Goal: Task Accomplishment & Management: Use online tool/utility

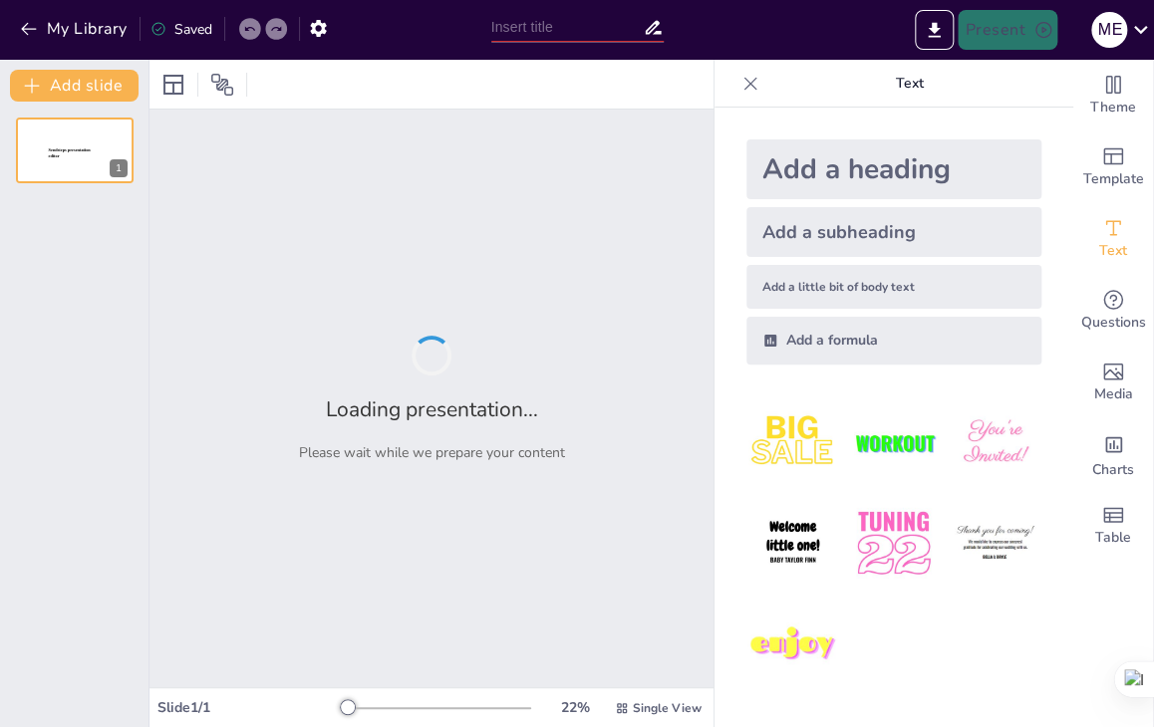
type input "El Cliente Ideal: Perfil y Precio de Venta de Nuestro Producto"
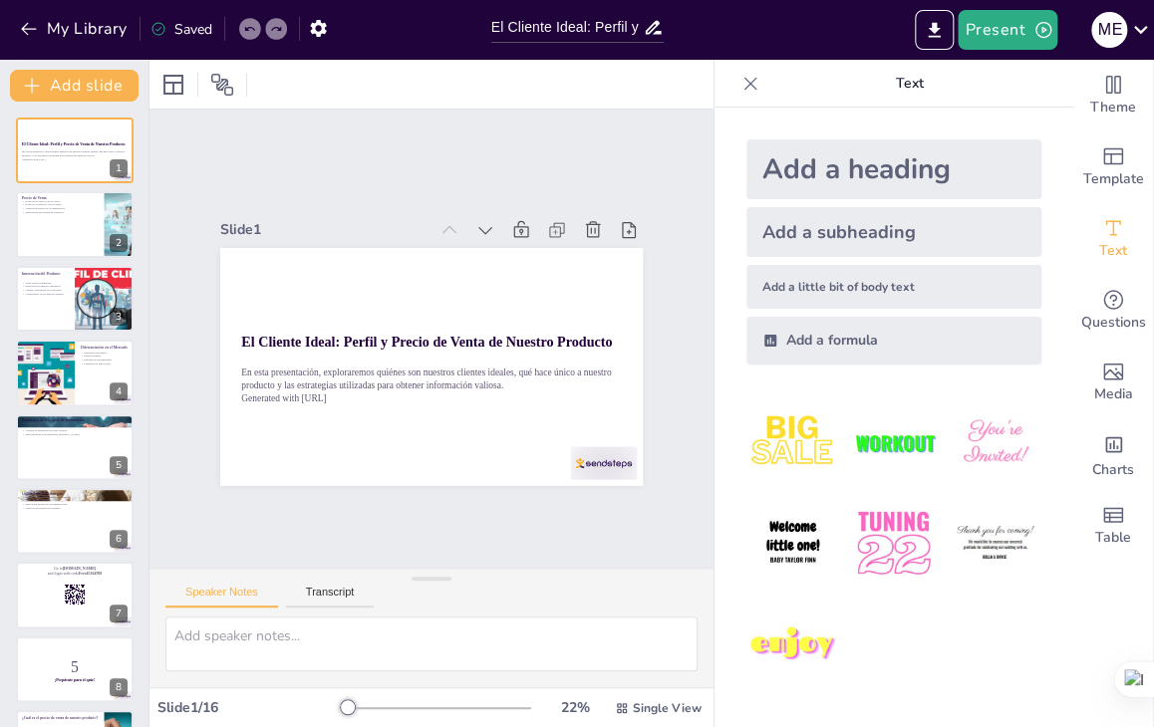
checkbox input "true"
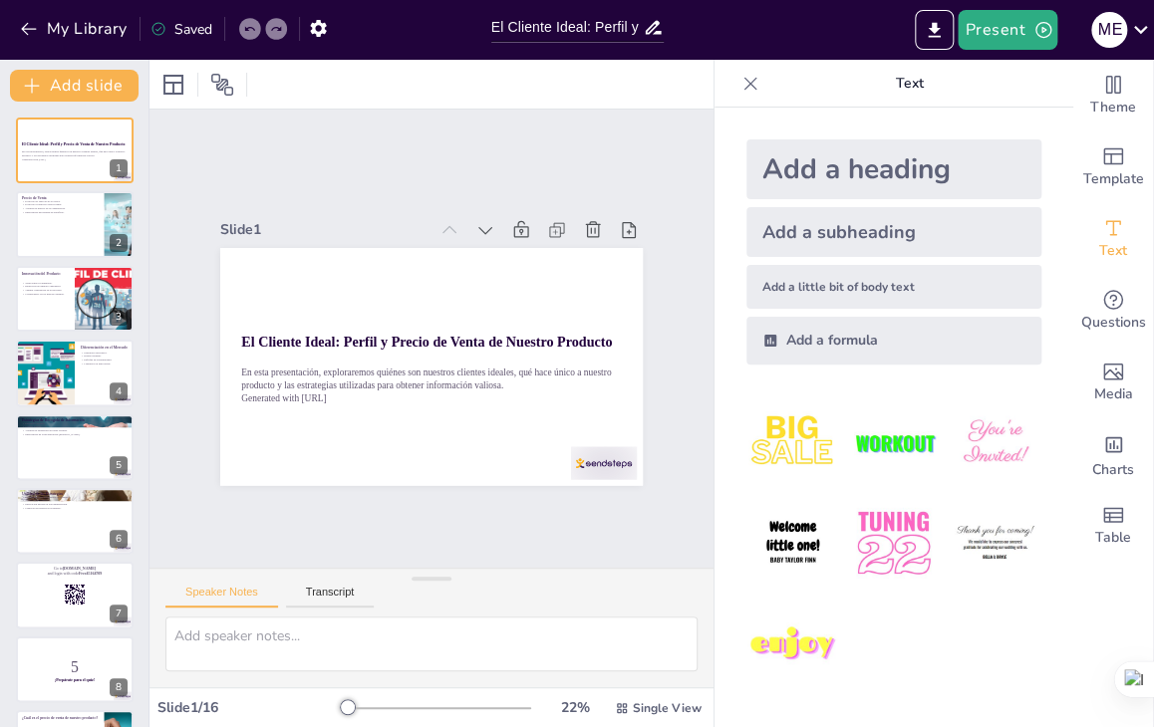
checkbox input "true"
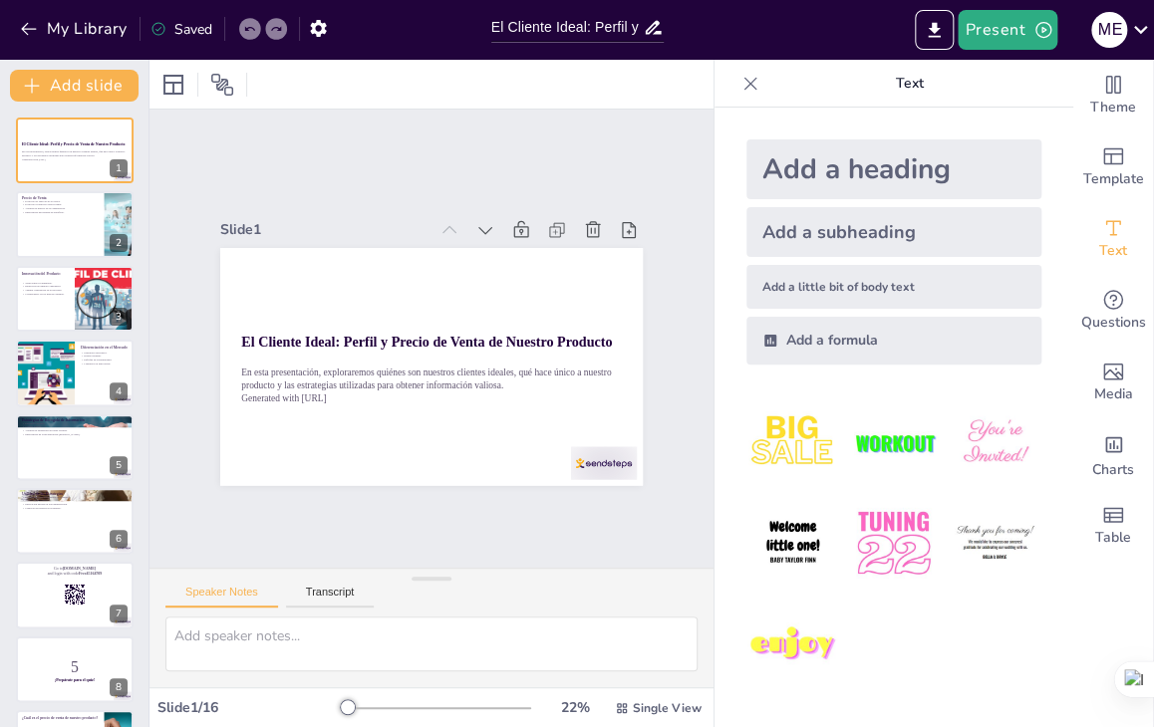
checkbox input "true"
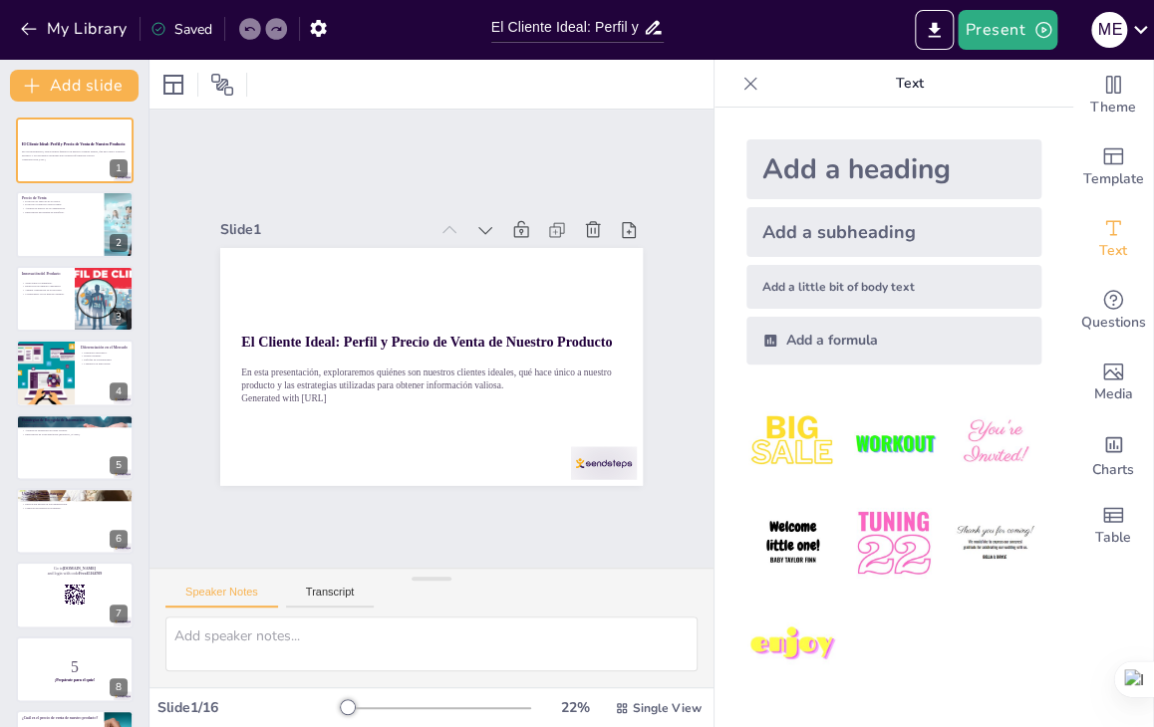
checkbox input "true"
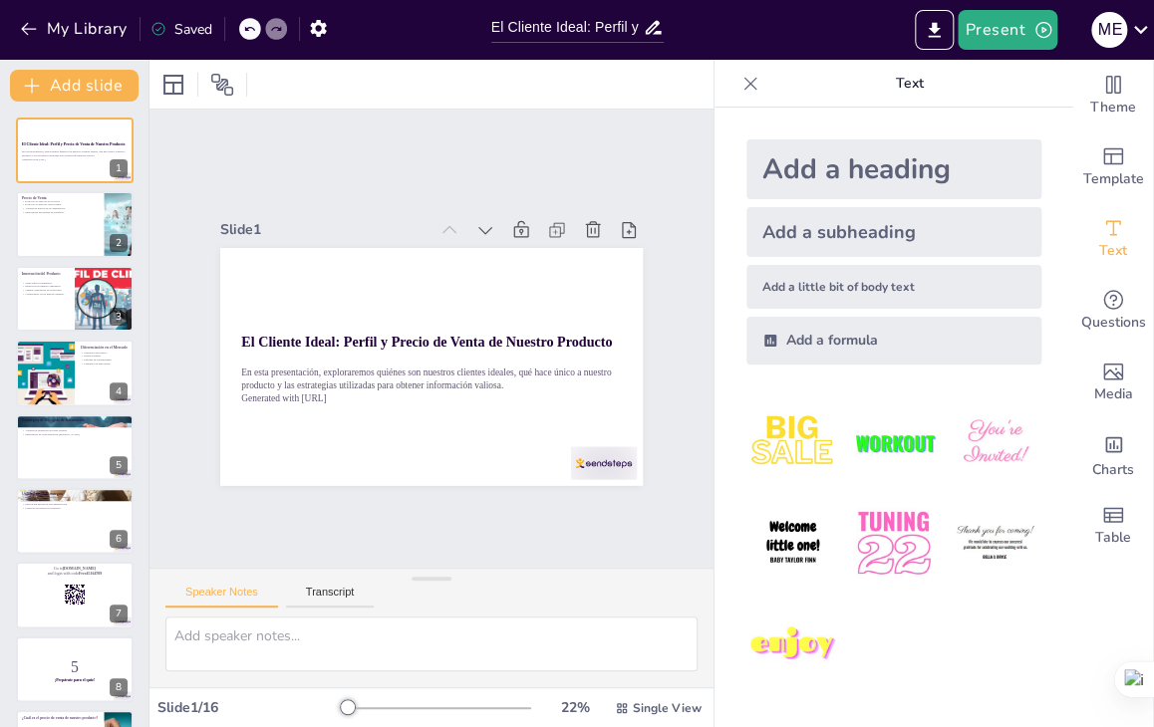
checkbox input "true"
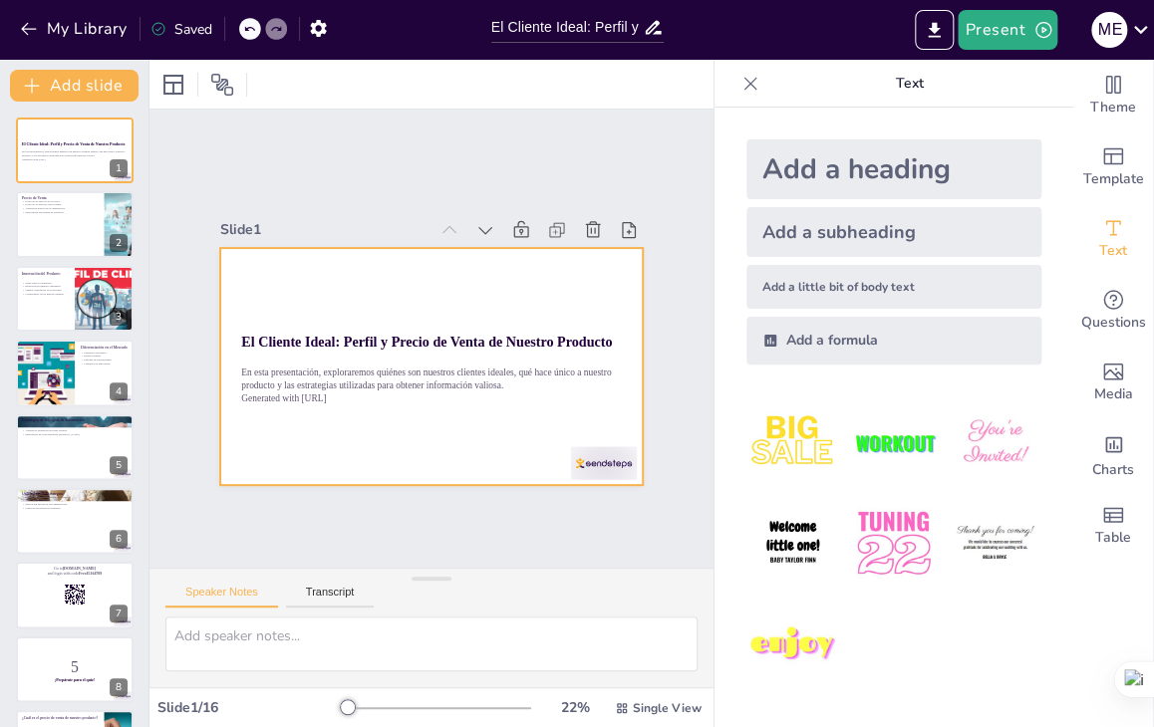
checkbox input "true"
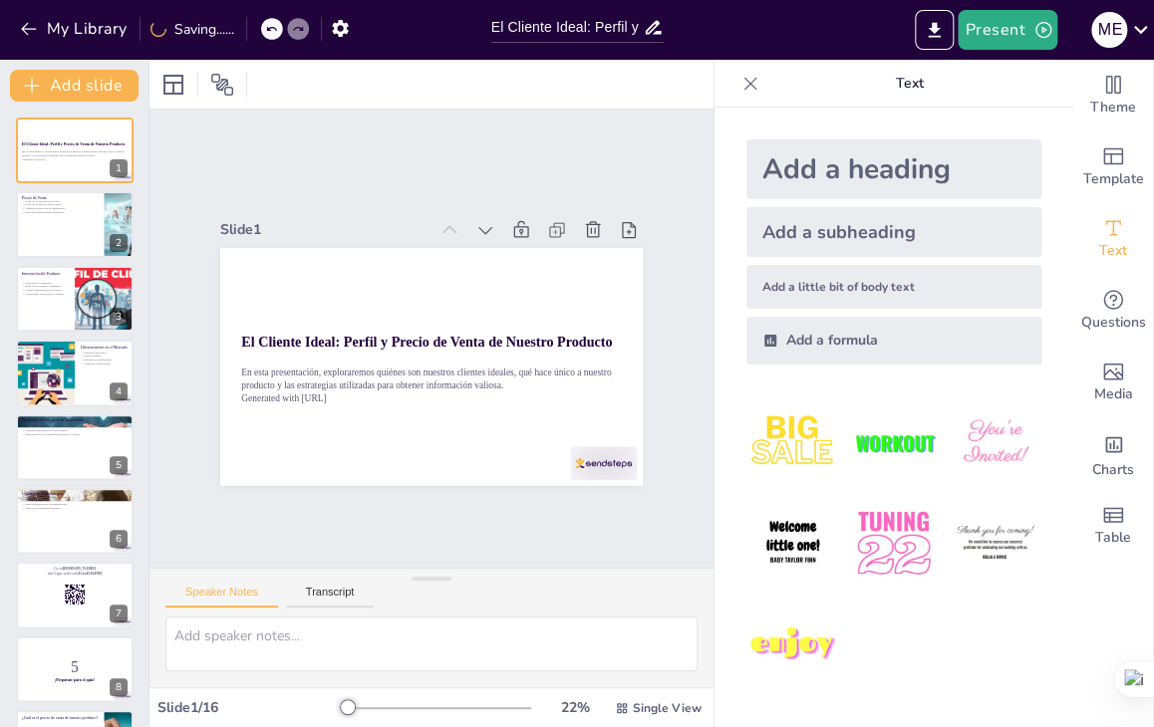
checkbox input "true"
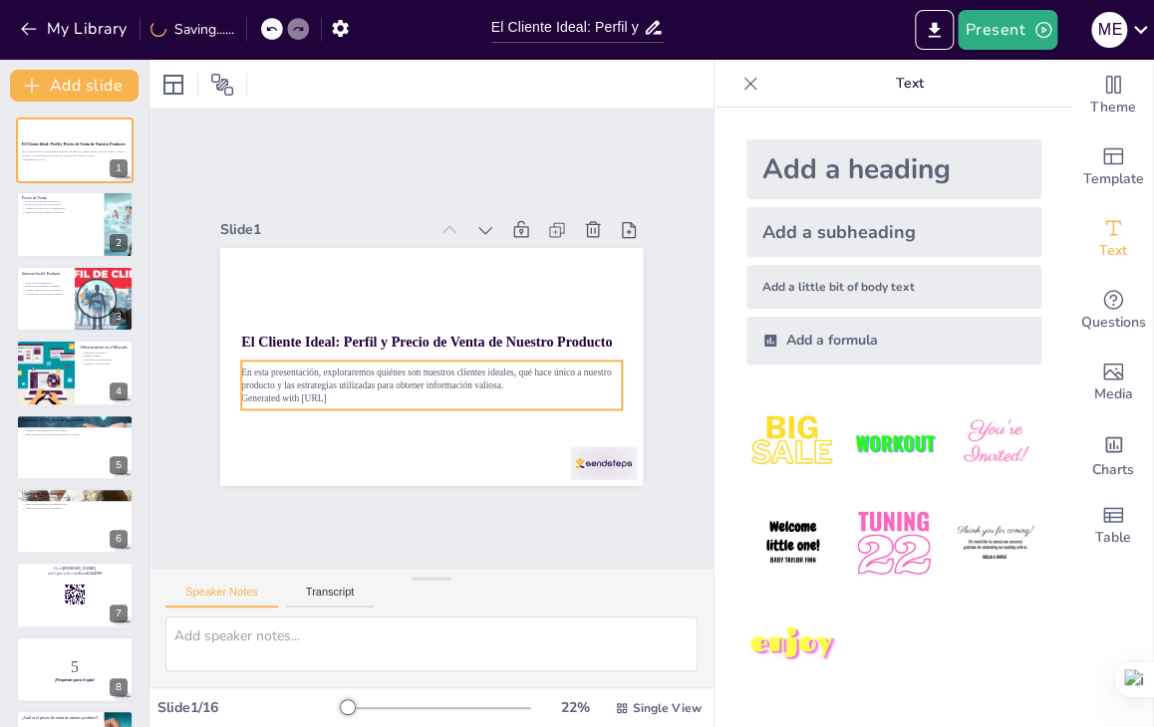
checkbox input "true"
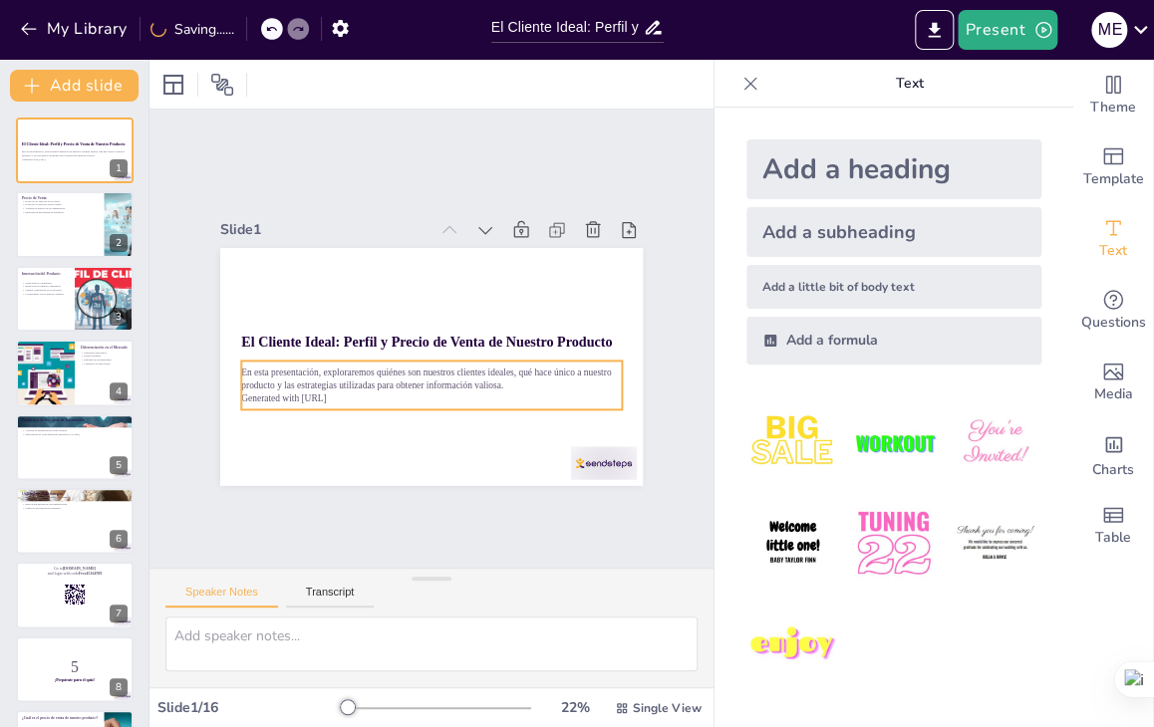
checkbox input "true"
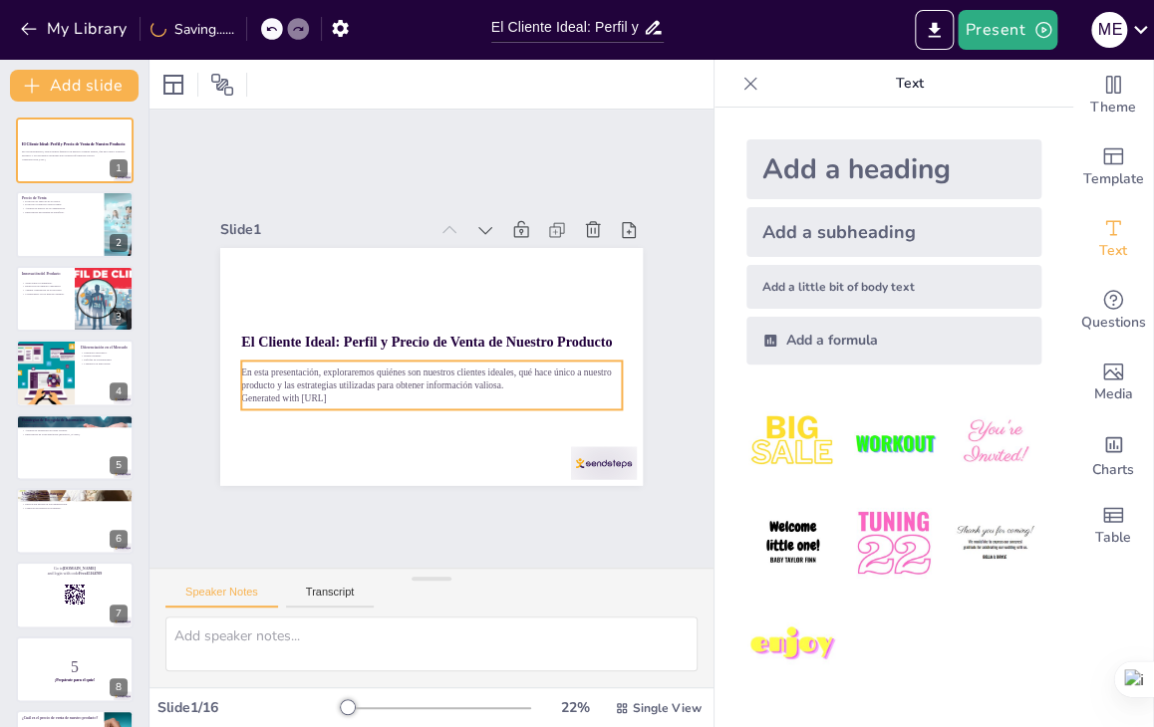
checkbox input "true"
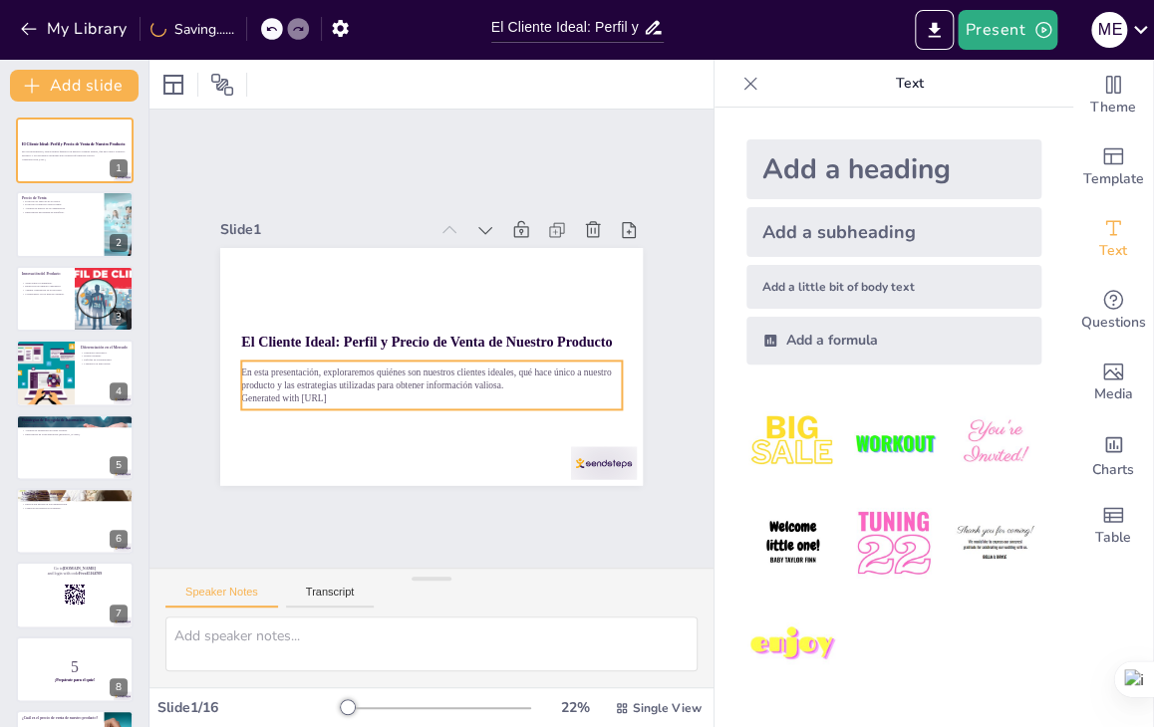
checkbox input "true"
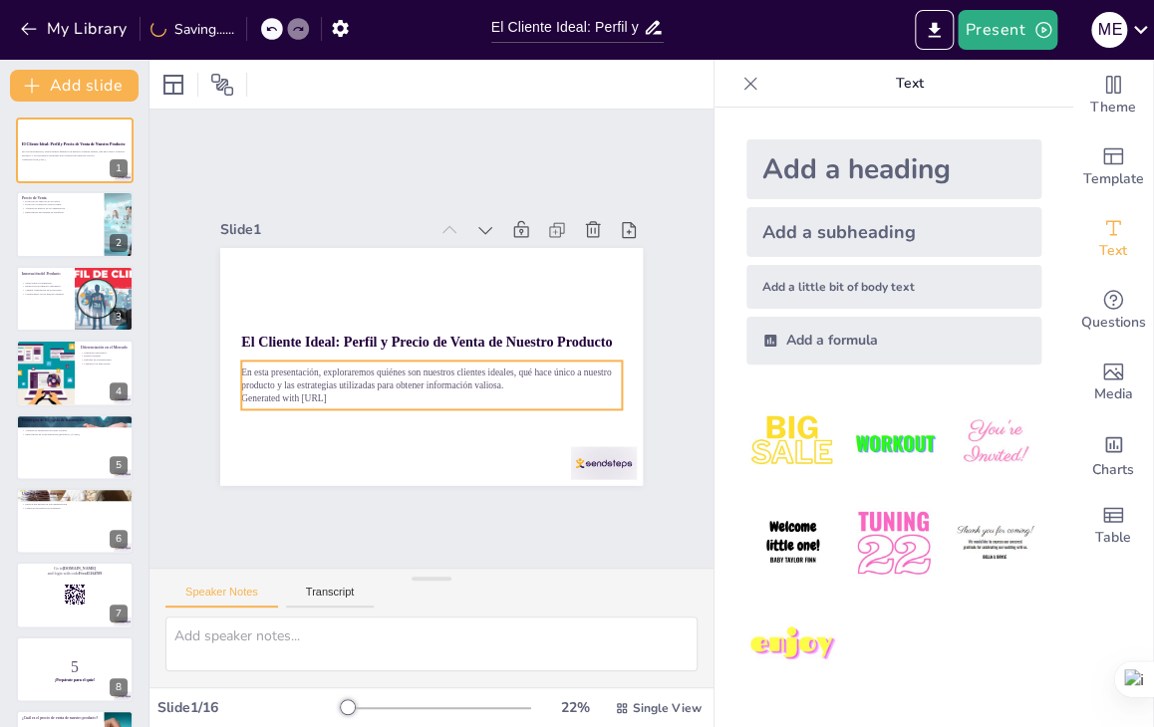
checkbox input "true"
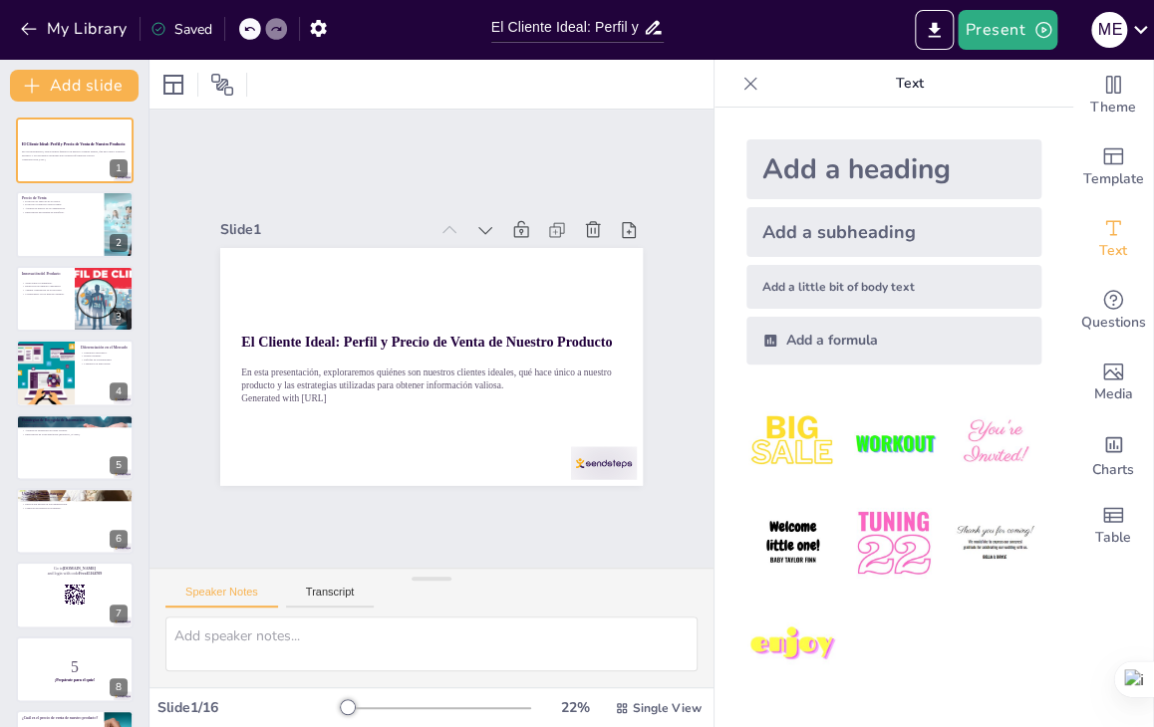
checkbox input "true"
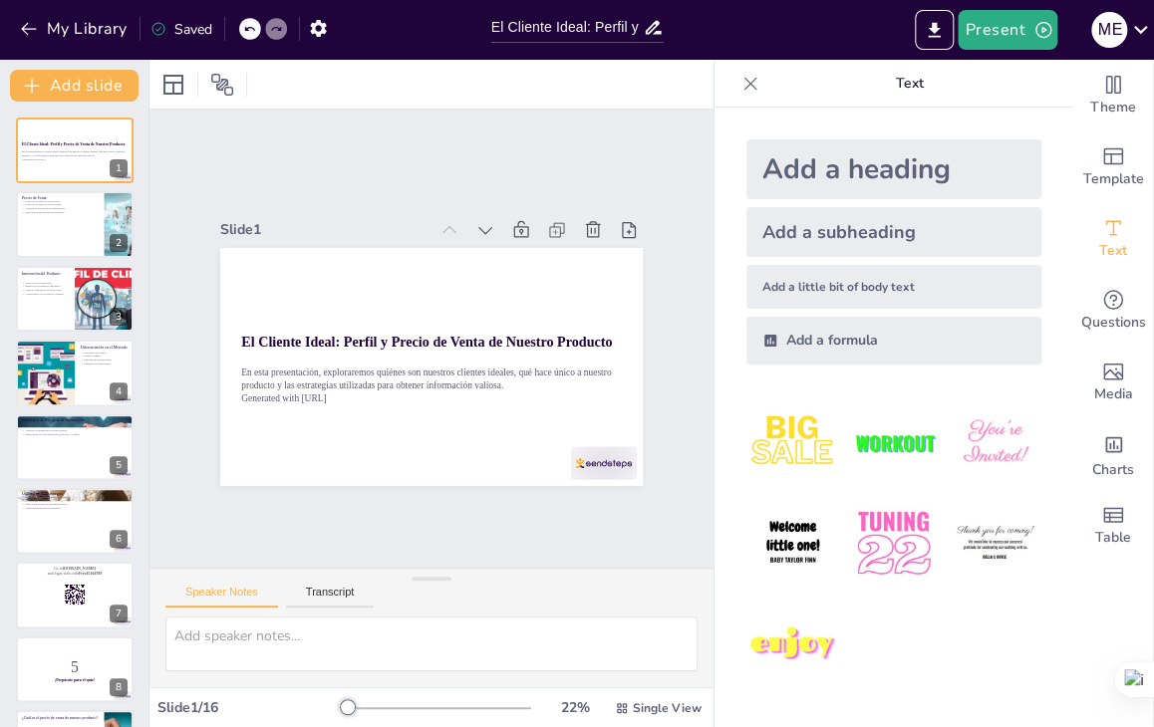
checkbox input "true"
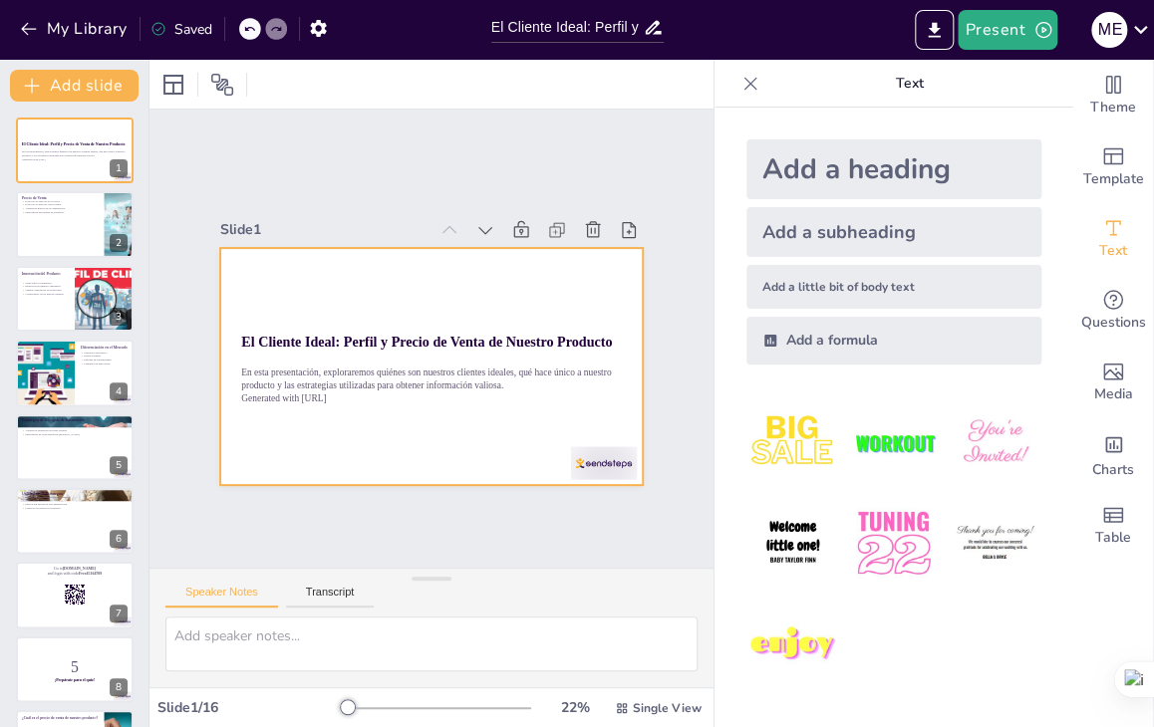
checkbox input "true"
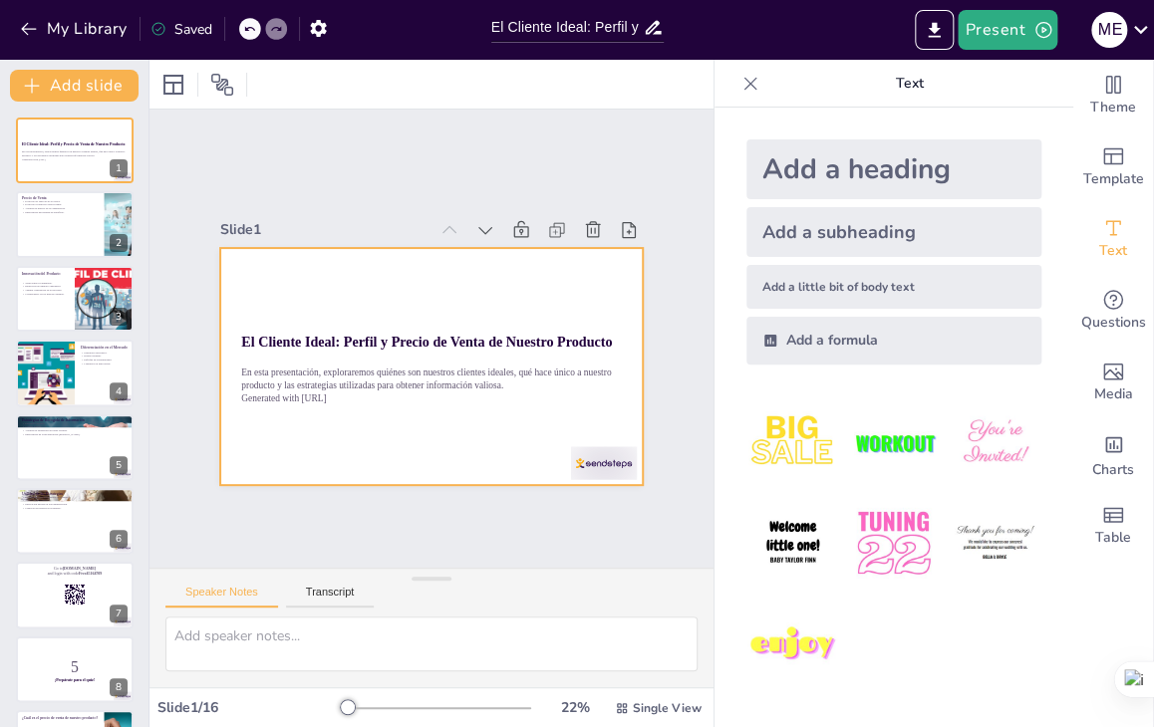
checkbox input "true"
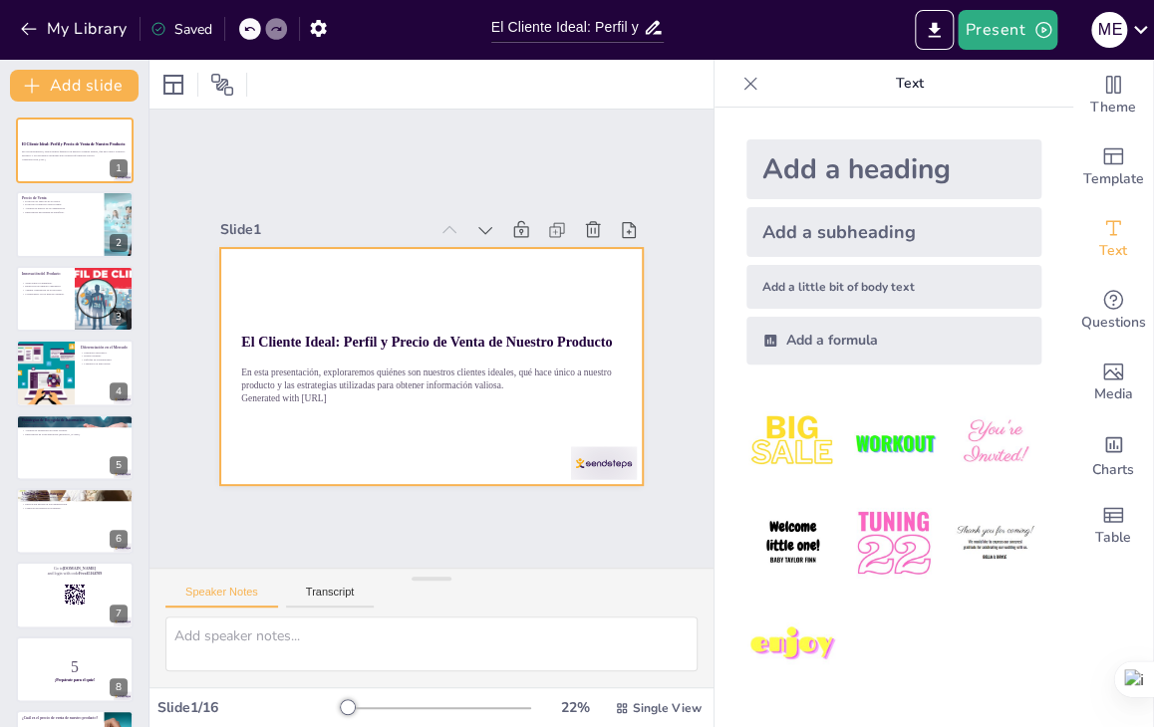
checkbox input "true"
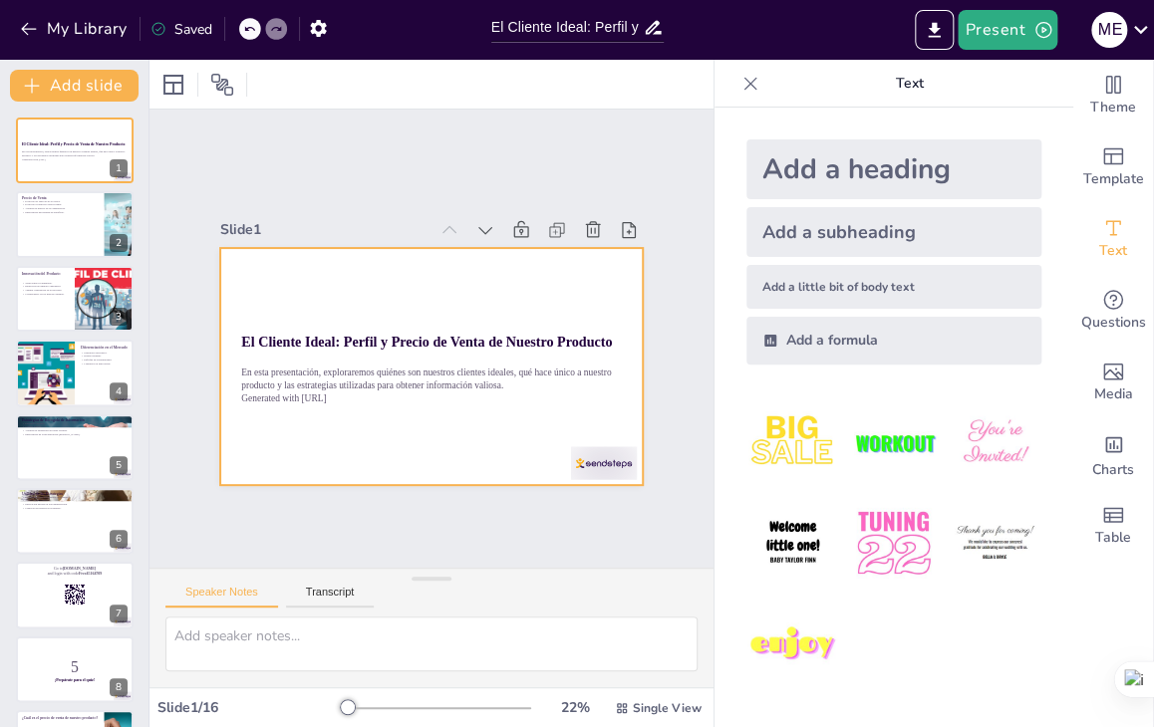
checkbox input "true"
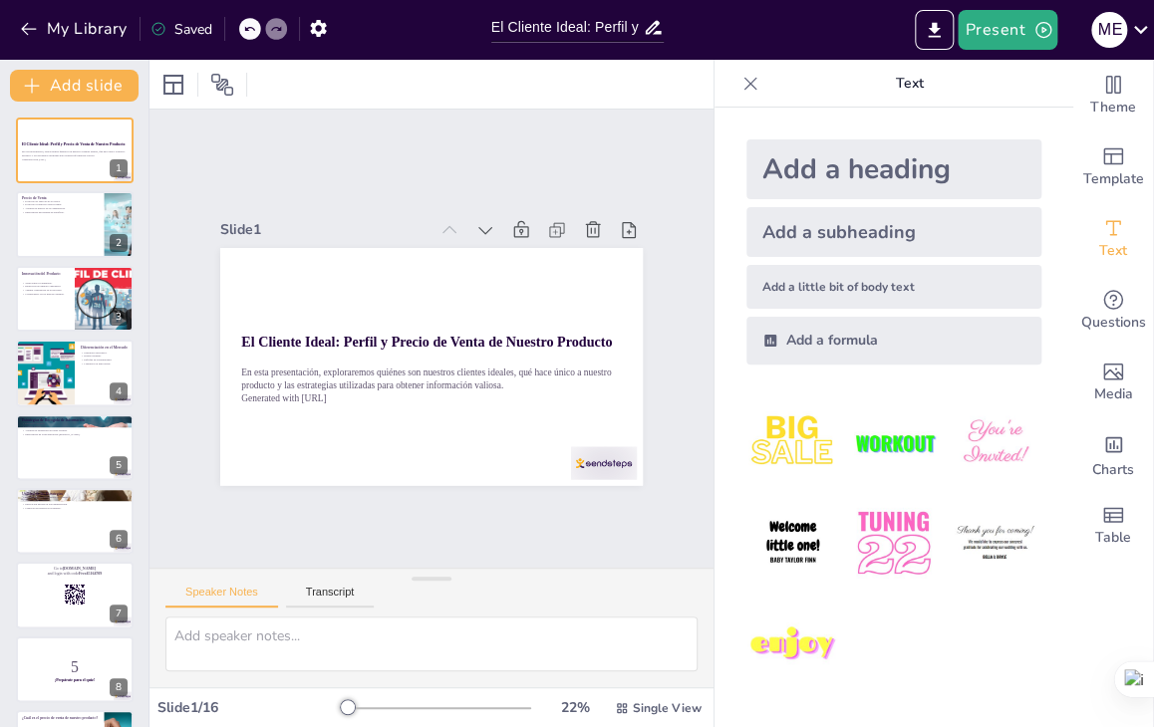
checkbox input "true"
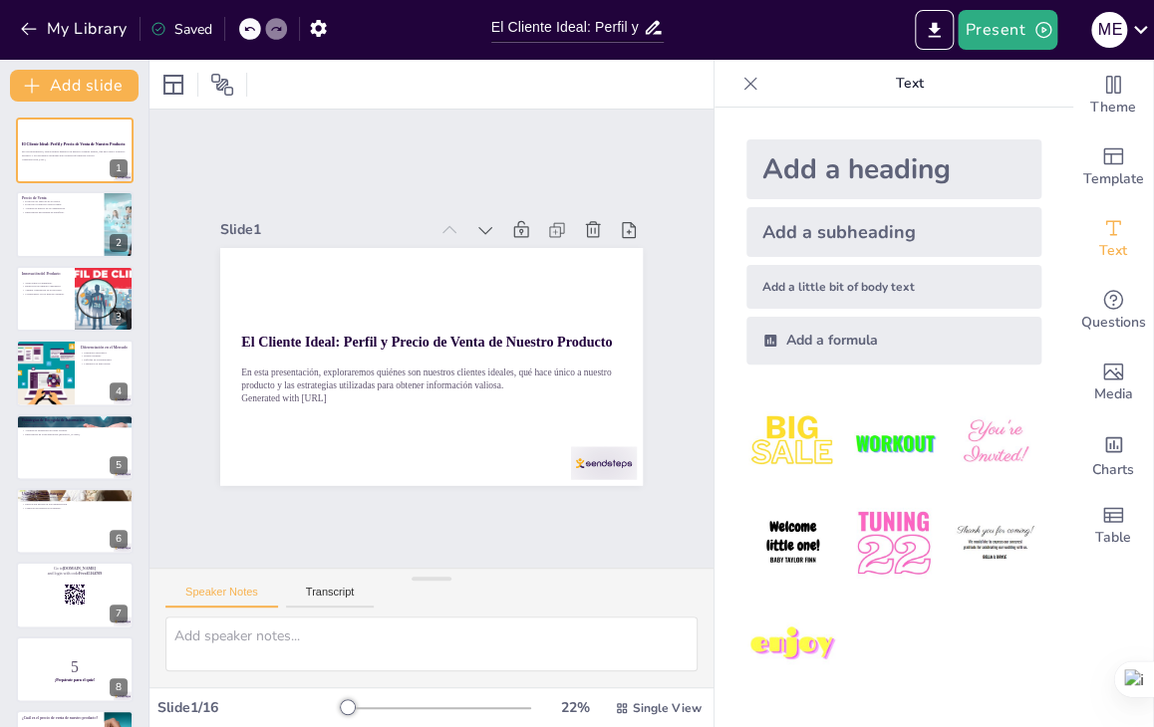
checkbox input "true"
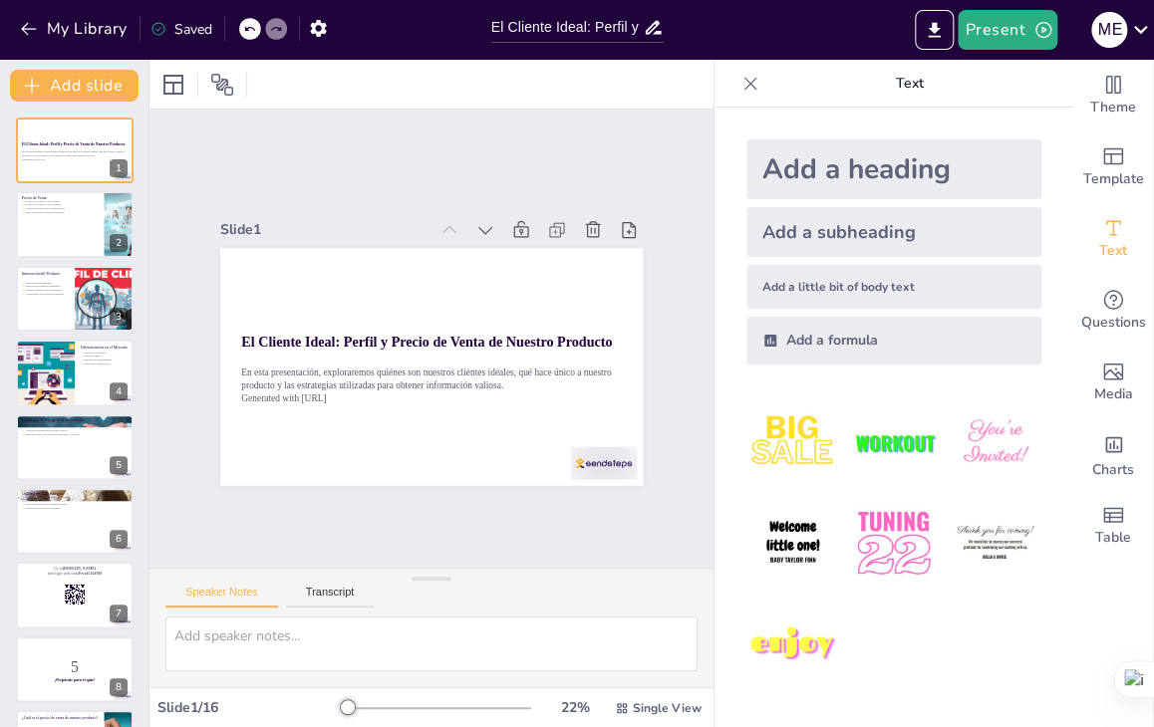
checkbox input "true"
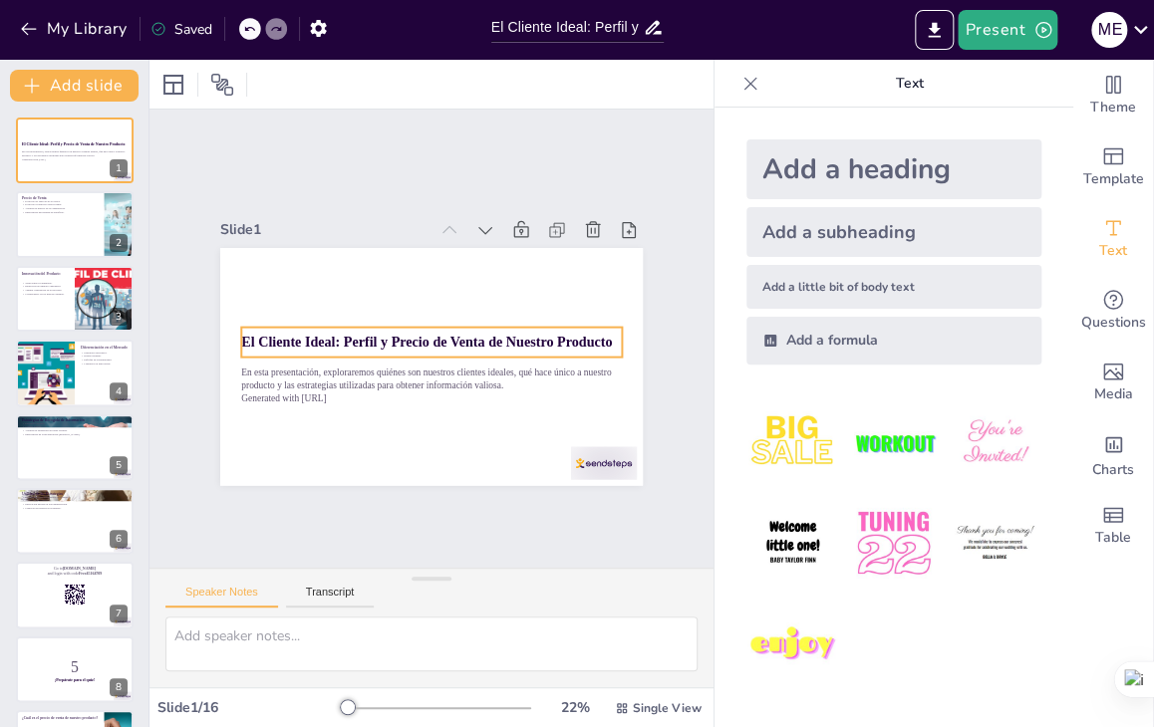
checkbox input "true"
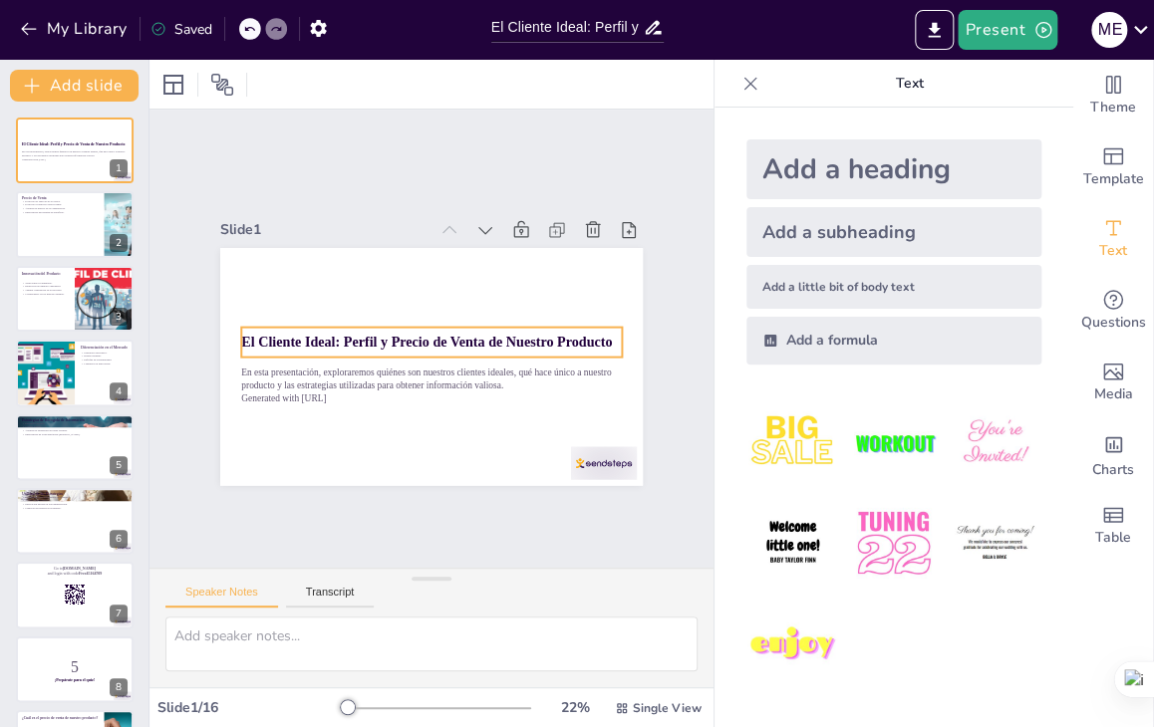
checkbox input "true"
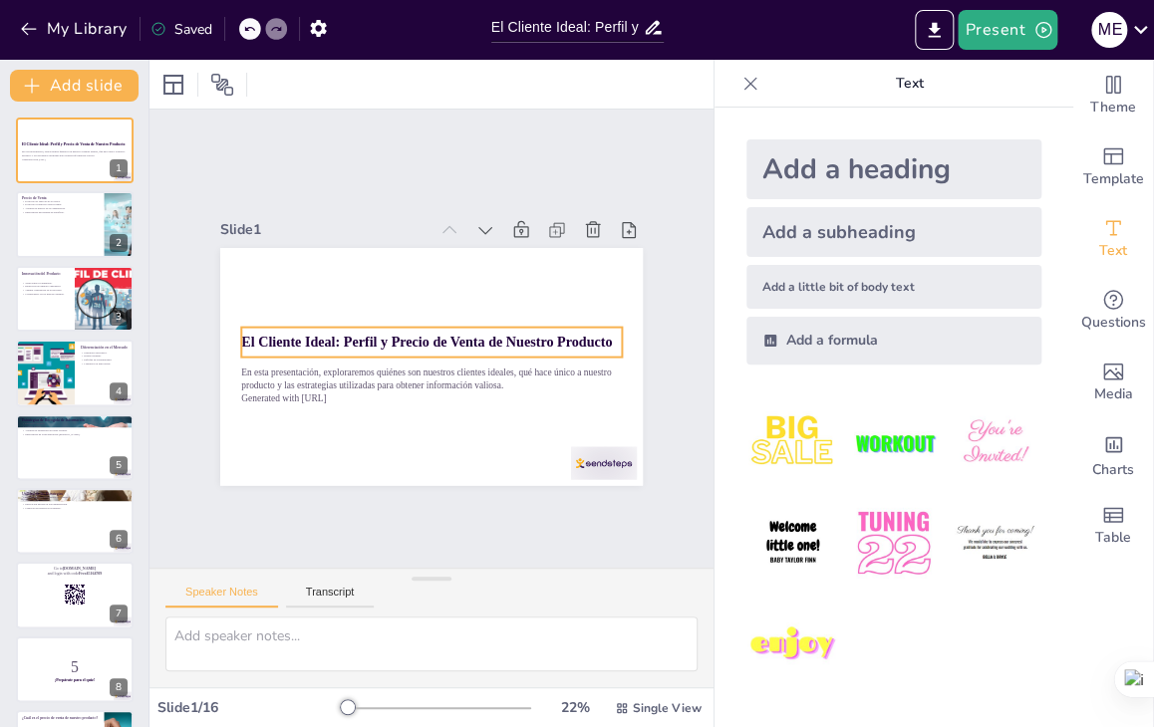
checkbox input "true"
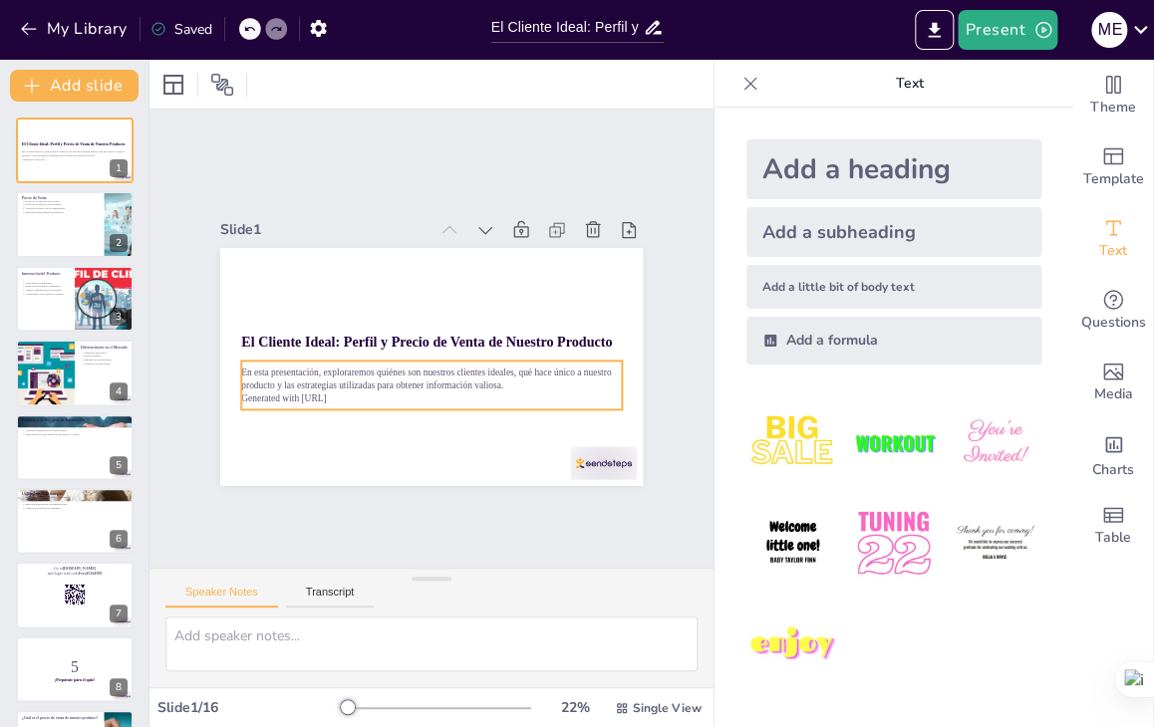
checkbox input "true"
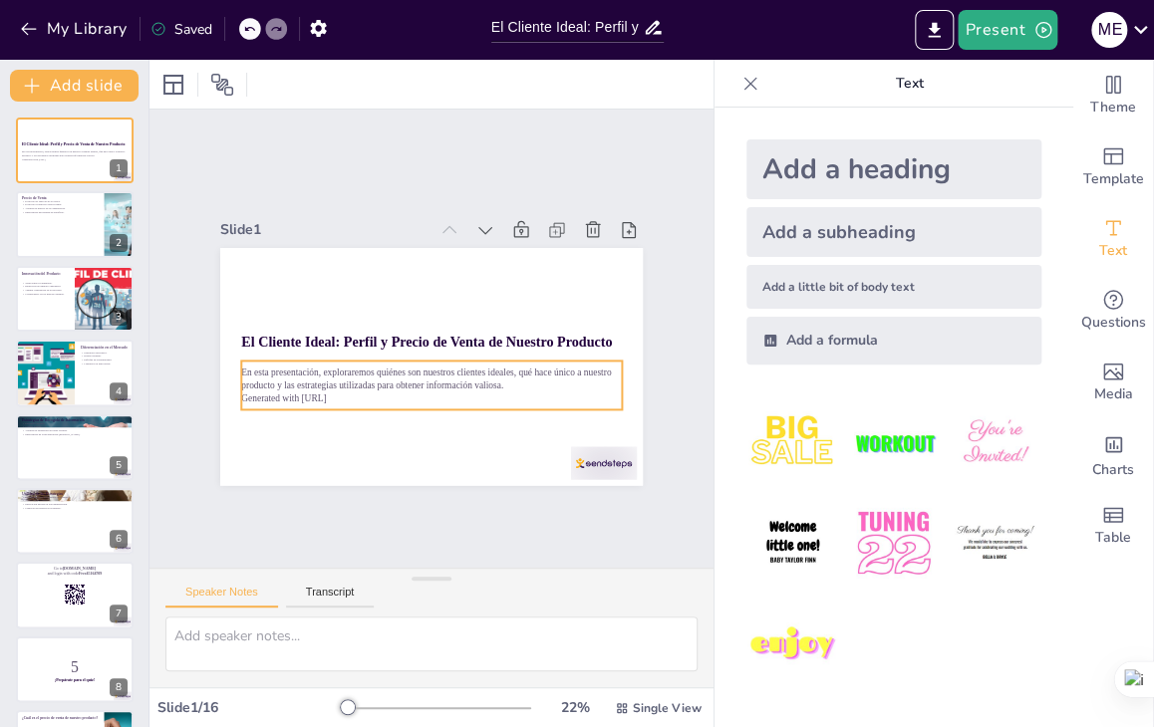
checkbox input "true"
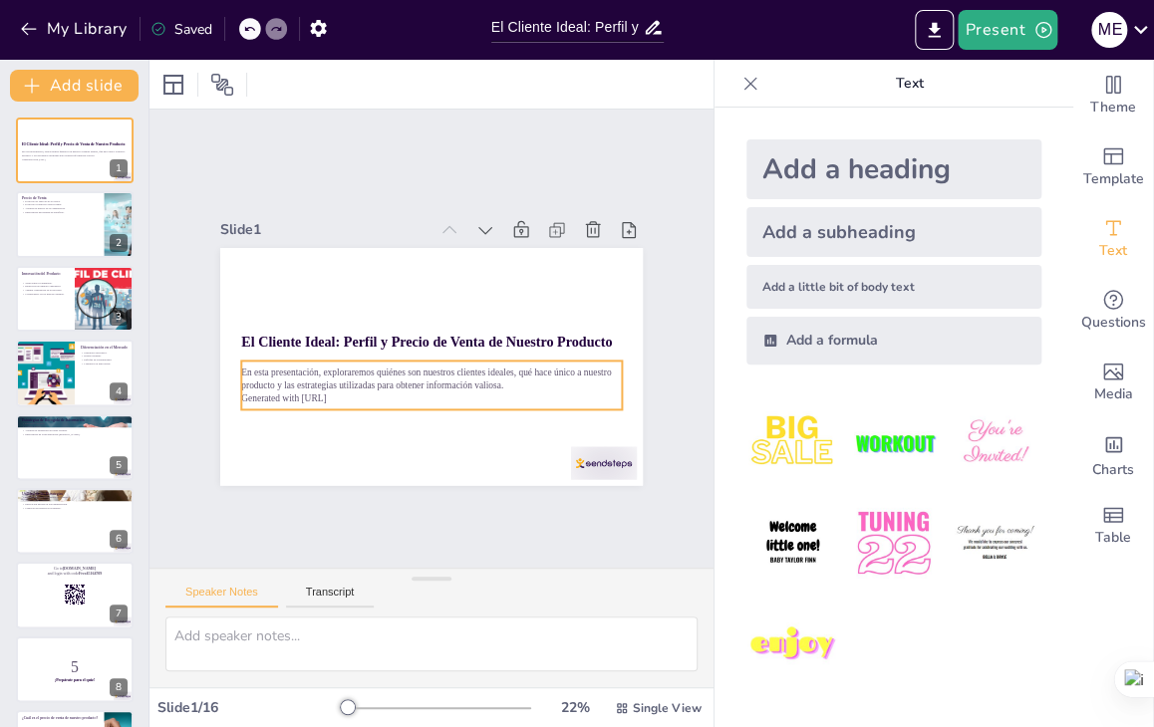
checkbox input "true"
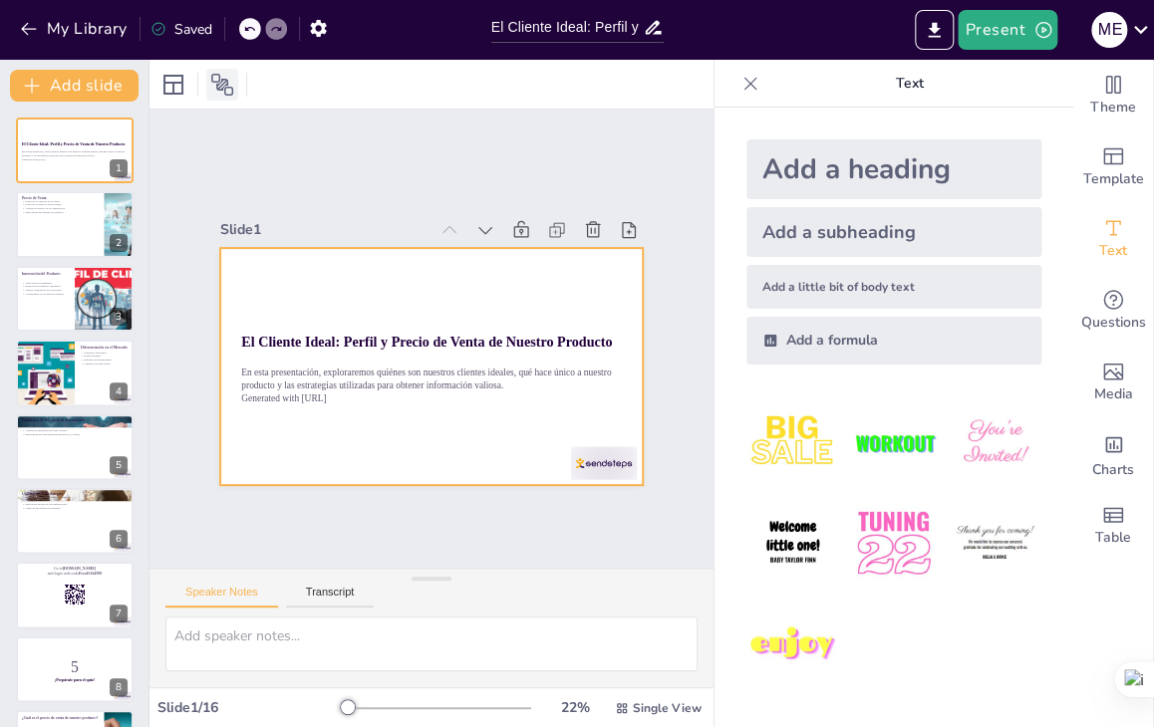
checkbox input "true"
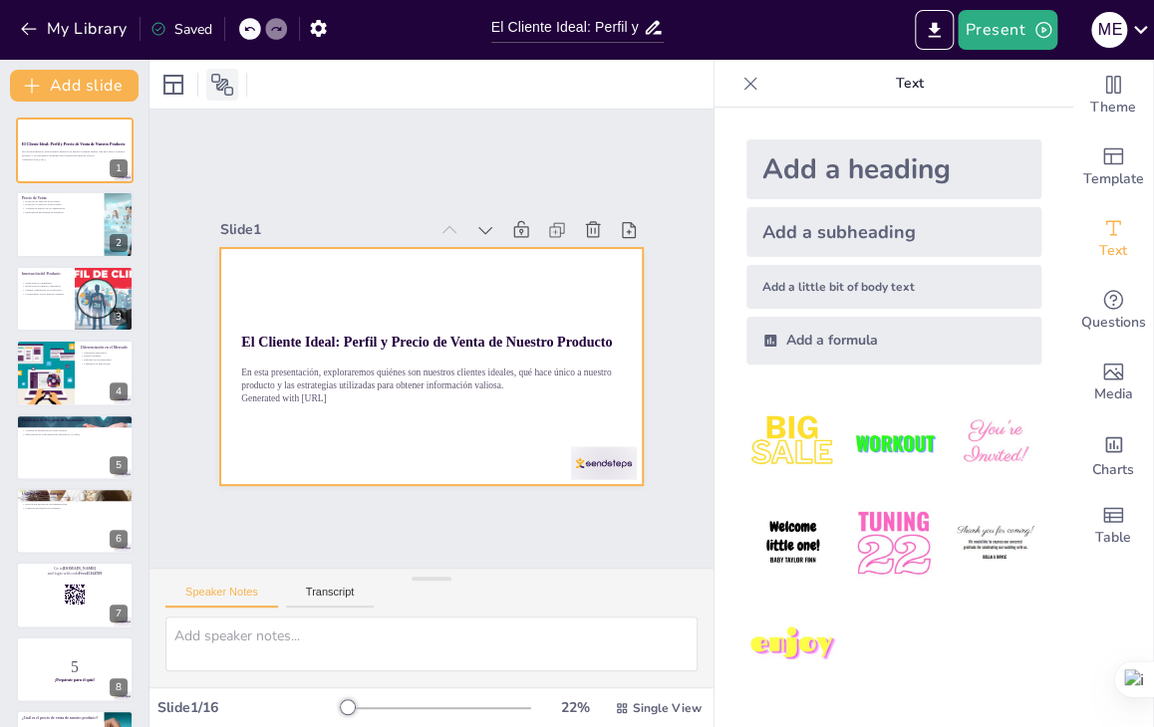
checkbox input "true"
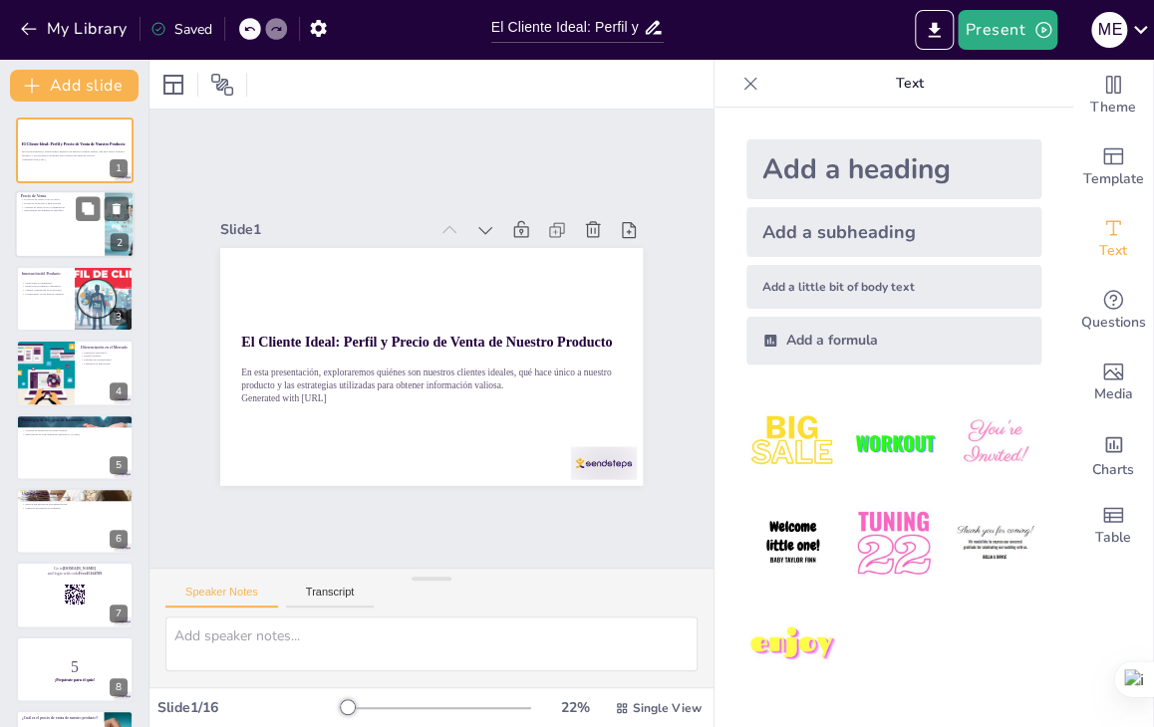
checkbox input "true"
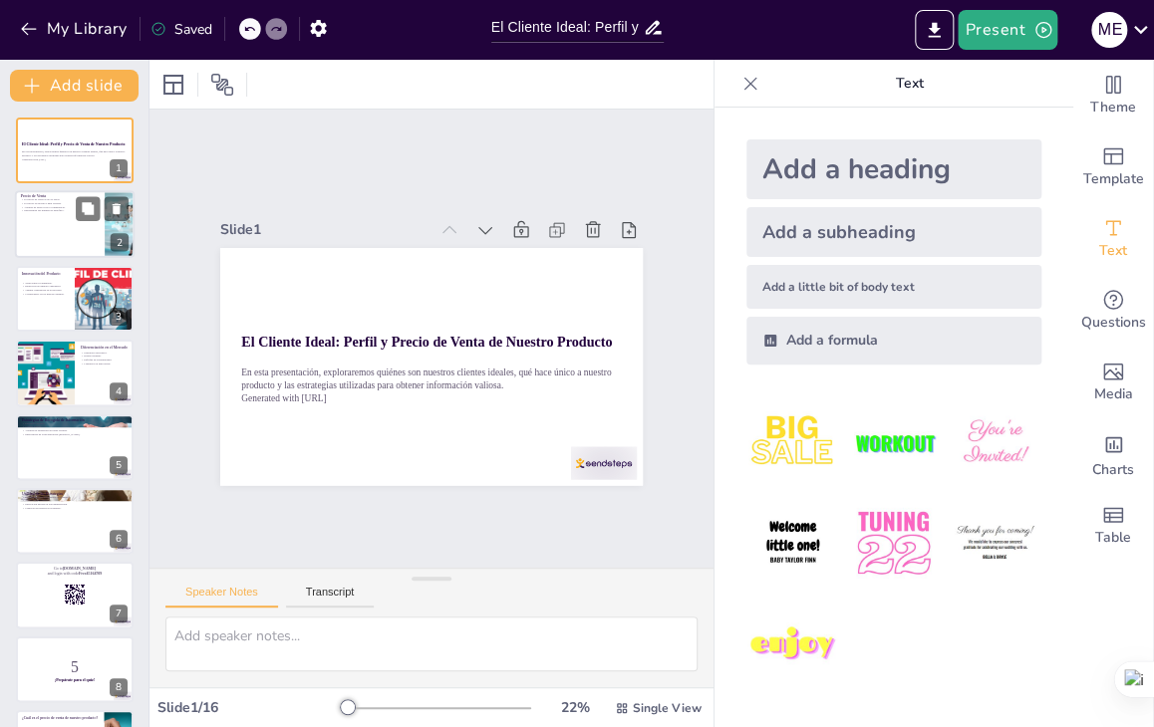
click at [36, 222] on div at bounding box center [75, 225] width 120 height 68
type textarea "El precio de 50 euros ha sido elegido estratégicamente para atraer a nuestro pú…"
checkbox input "true"
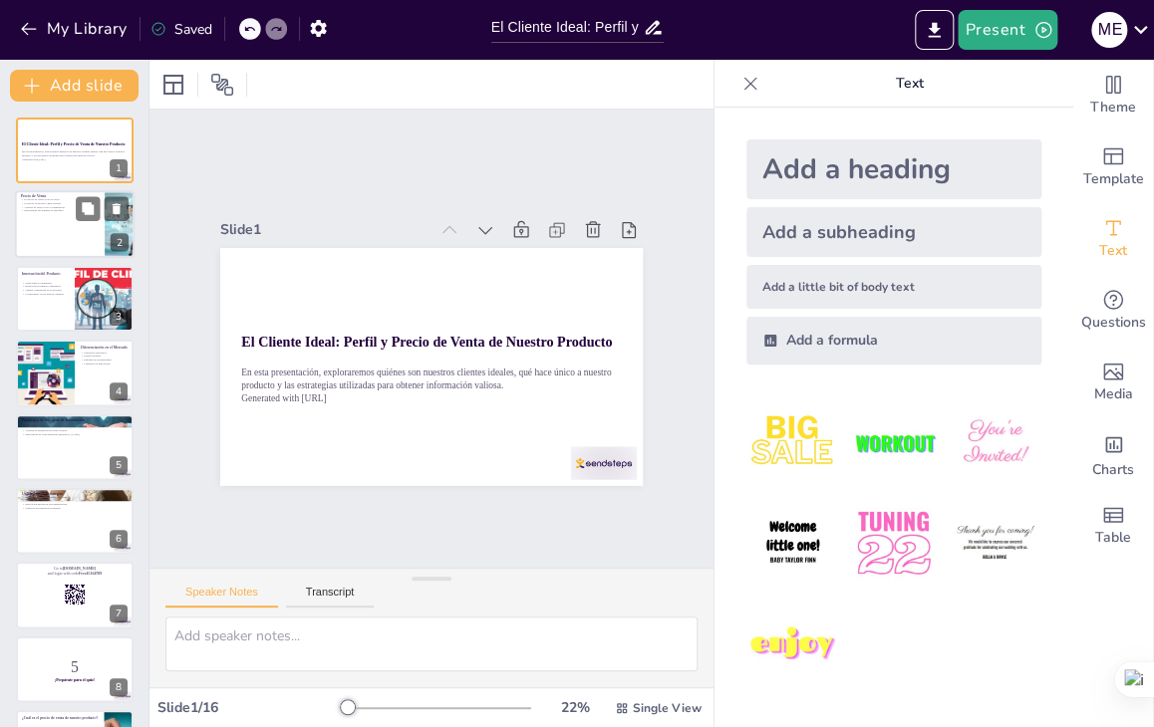
checkbox input "true"
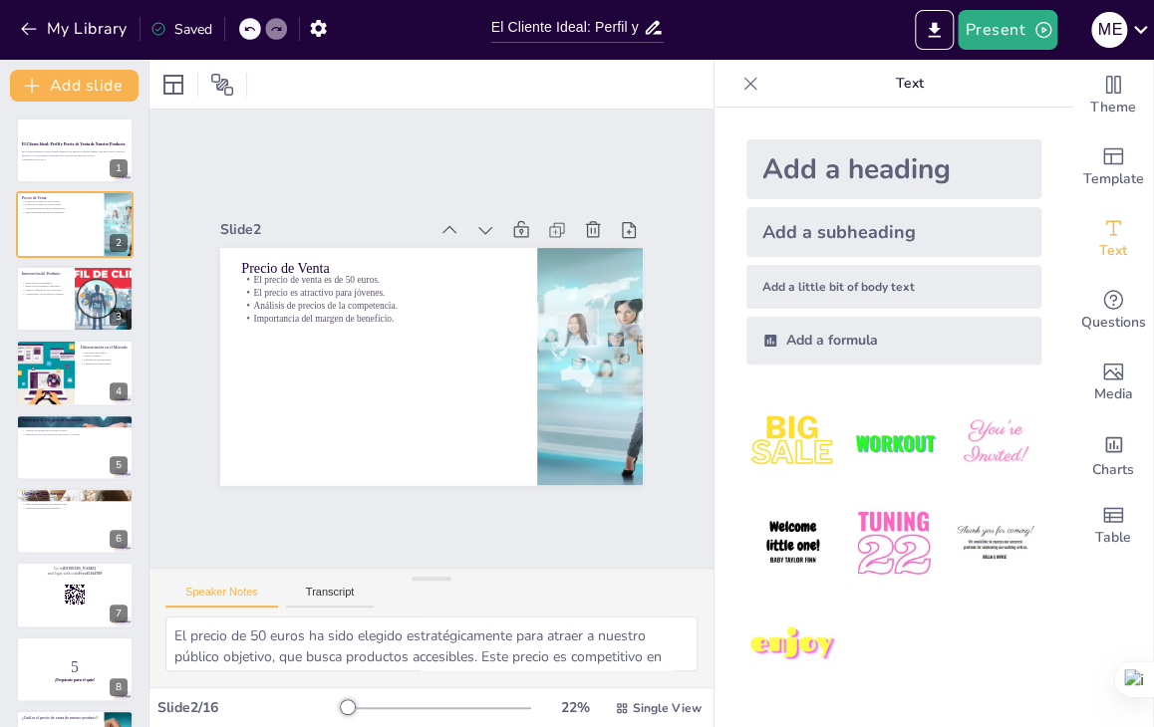
checkbox input "true"
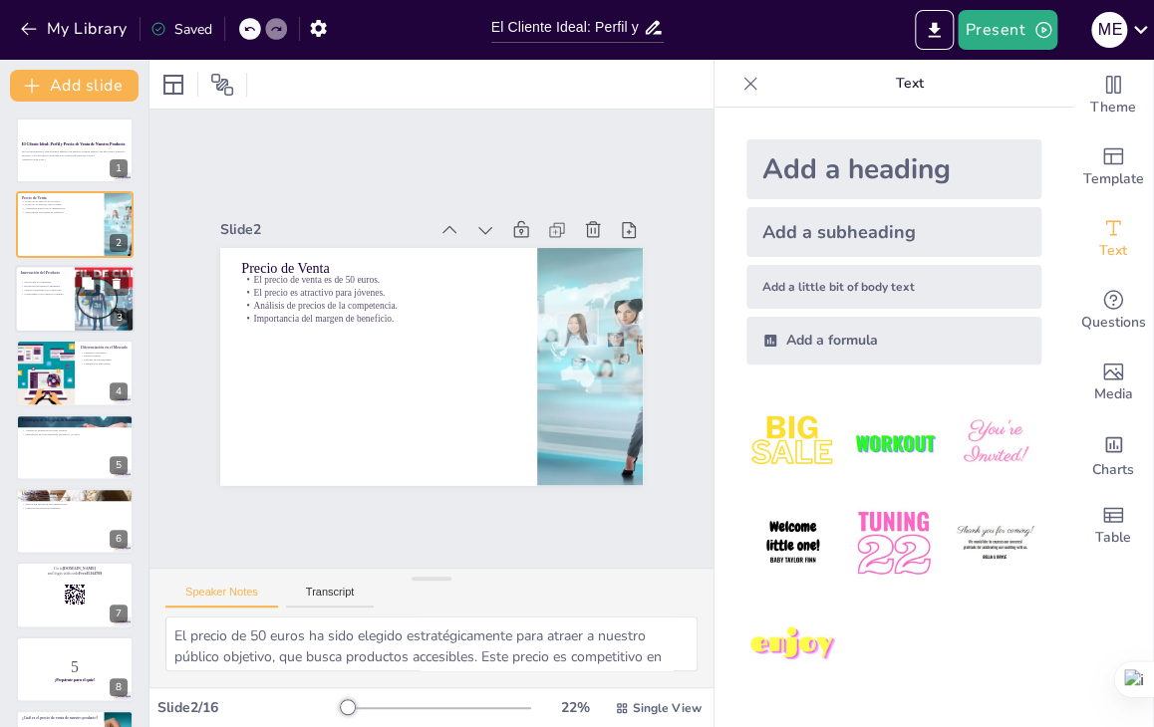
checkbox input "true"
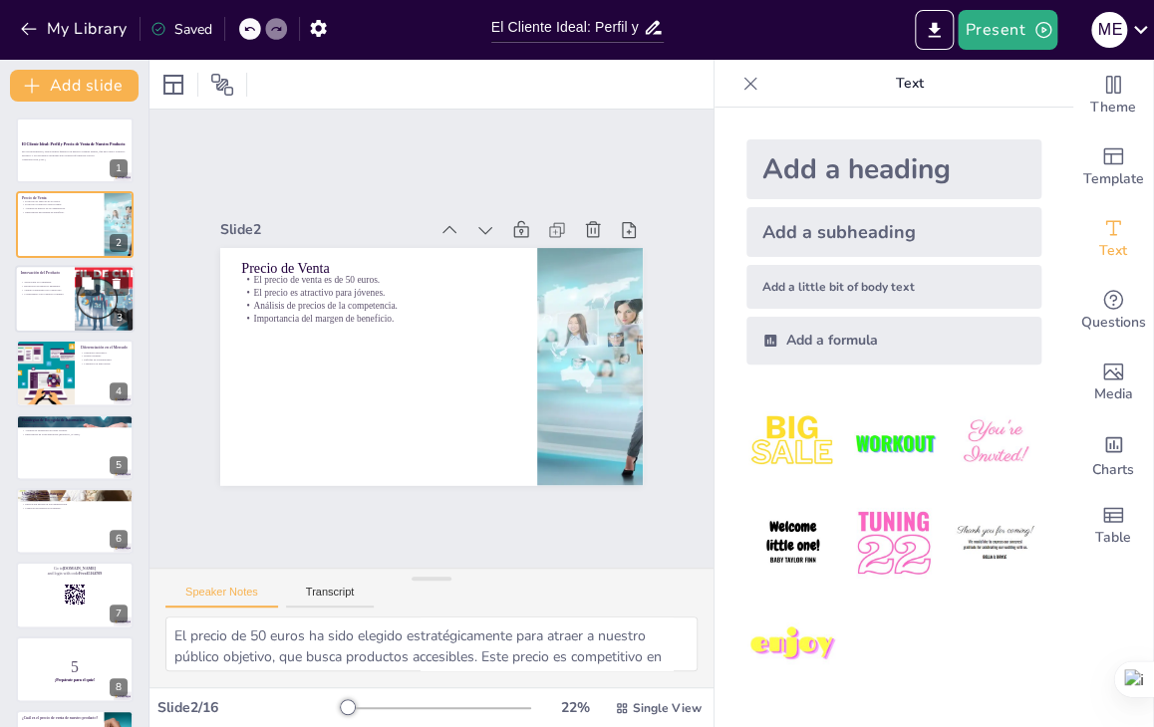
checkbox input "true"
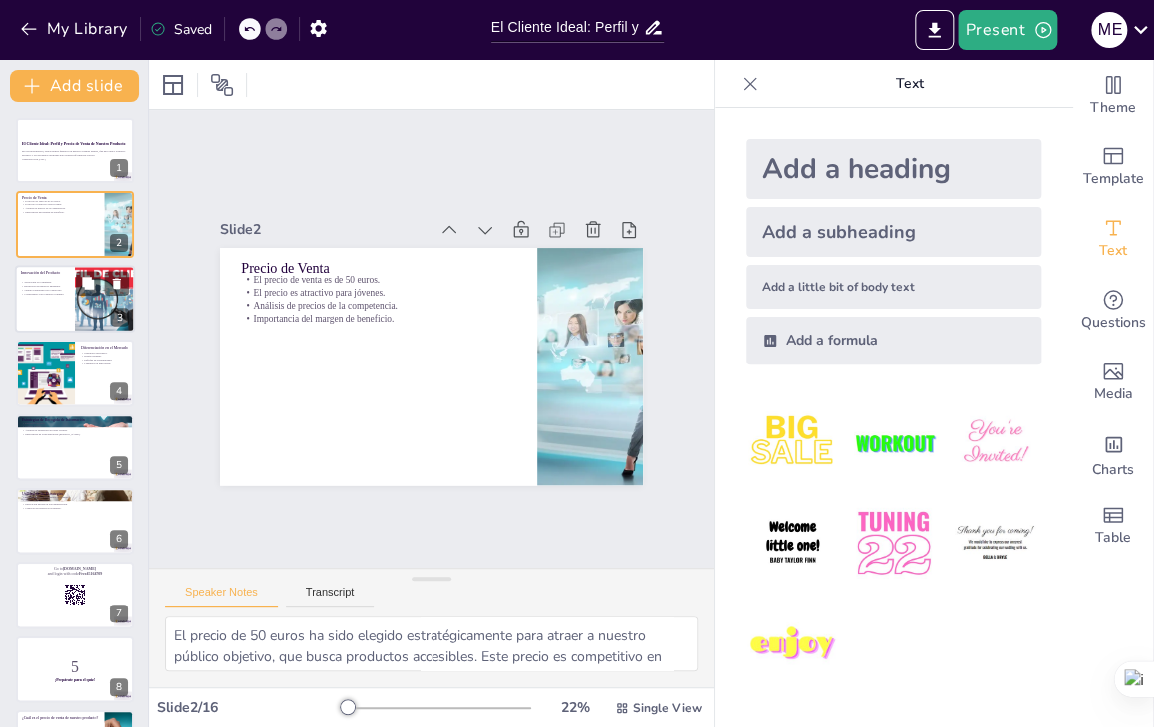
checkbox input "true"
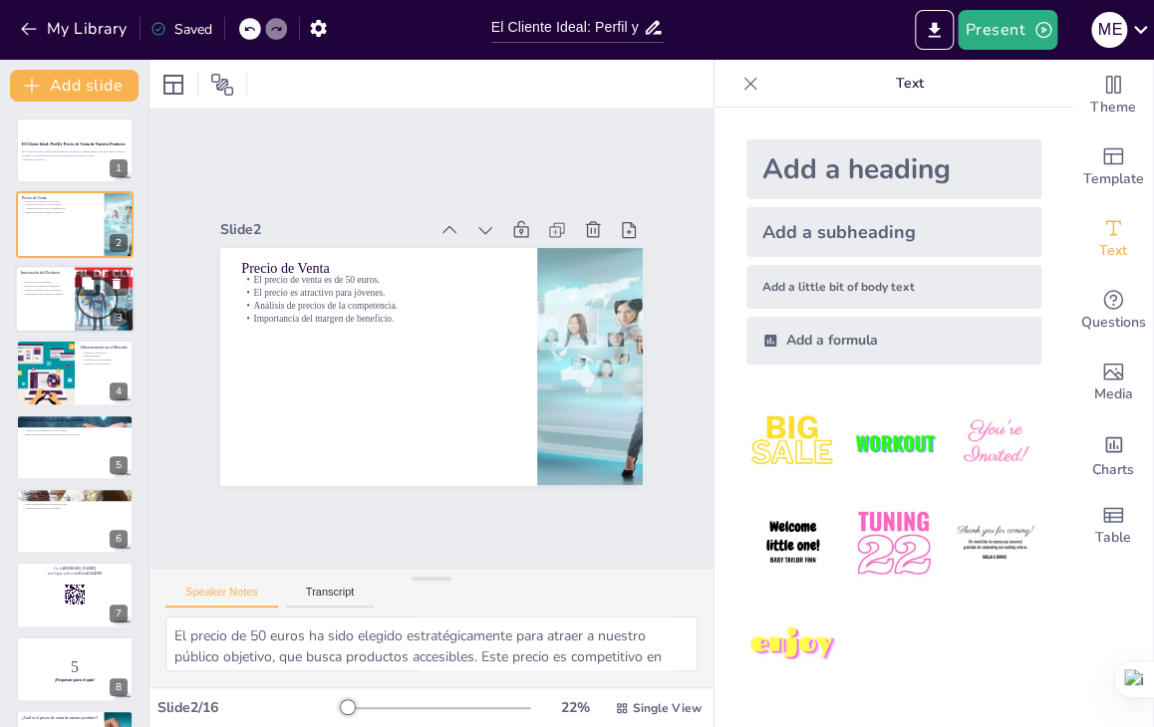
checkbox input "true"
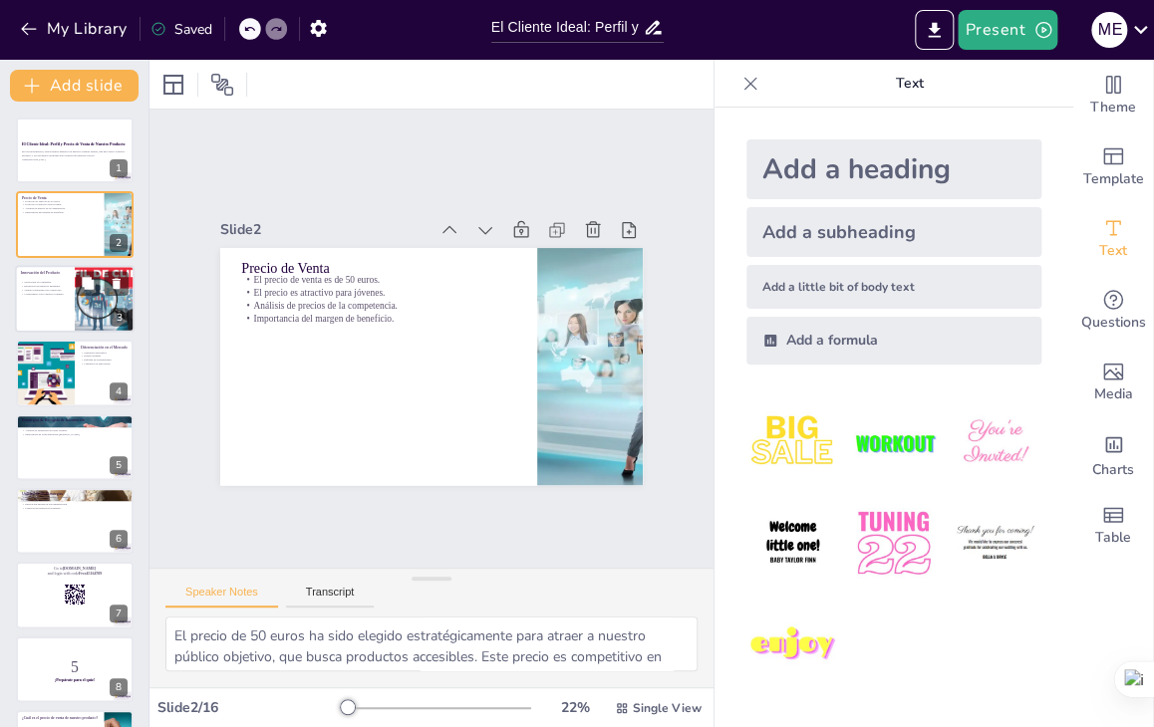
checkbox input "true"
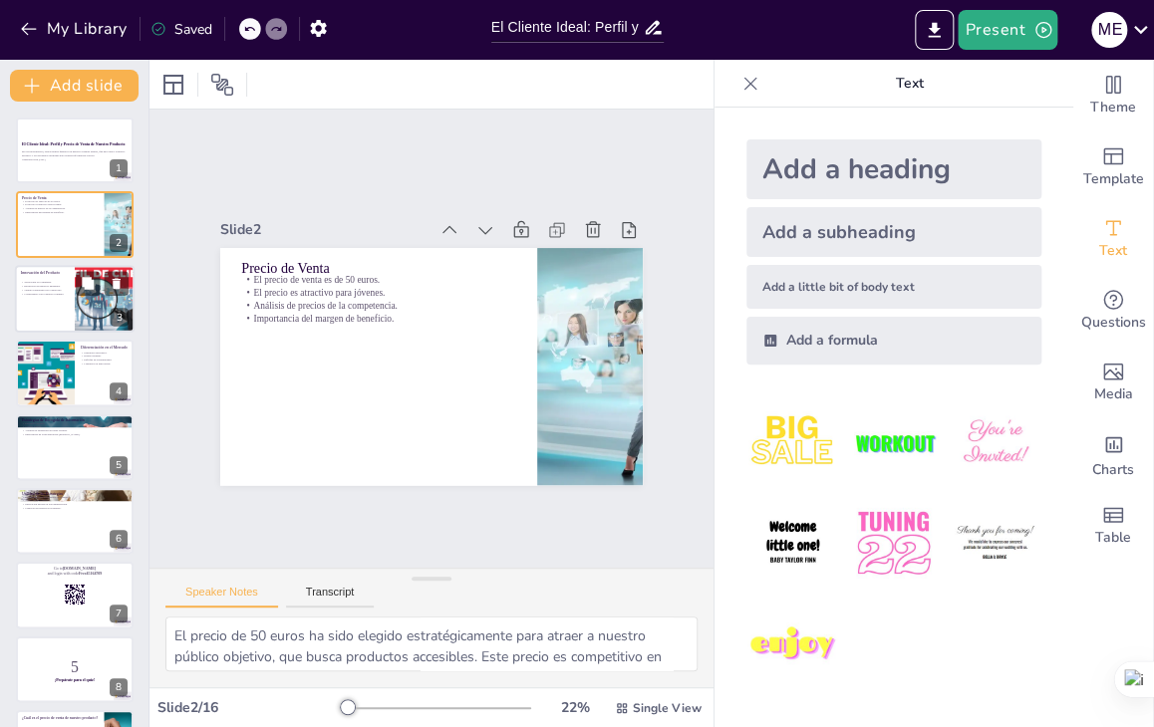
click at [32, 293] on p "Compromiso con la mejora continua." at bounding box center [45, 294] width 48 height 4
type textarea "La tecnología eco-amigable es un gran atractivo para los consumidores actuales,…"
checkbox input "true"
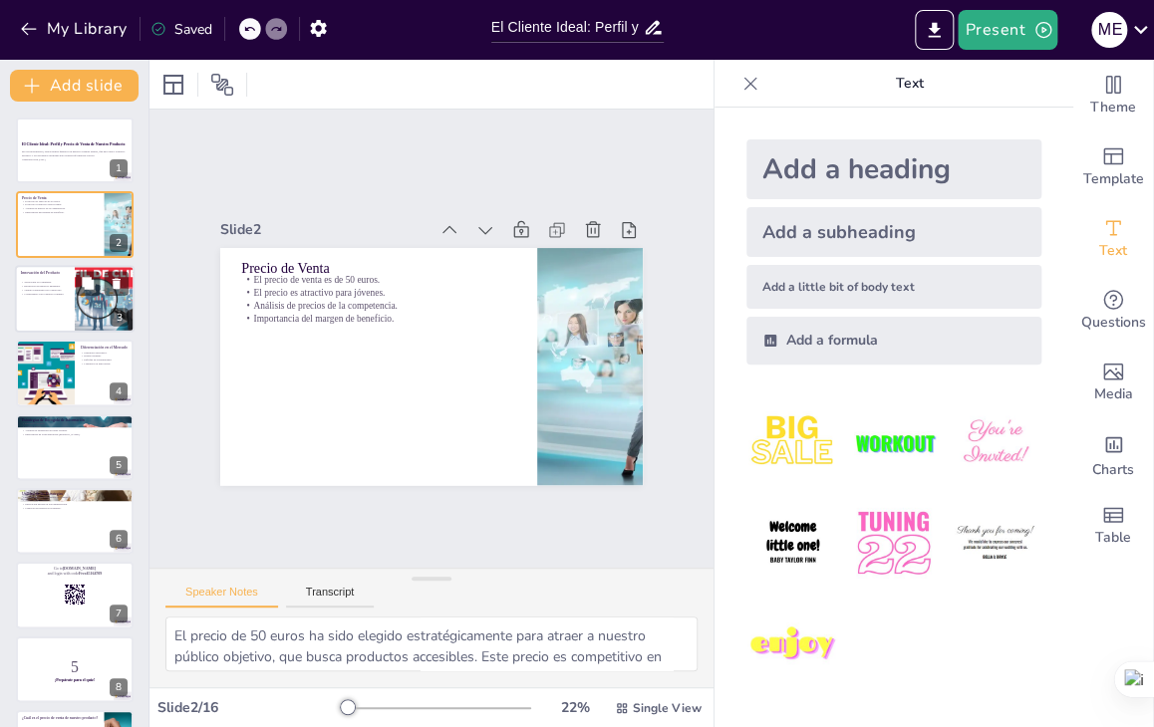
checkbox input "true"
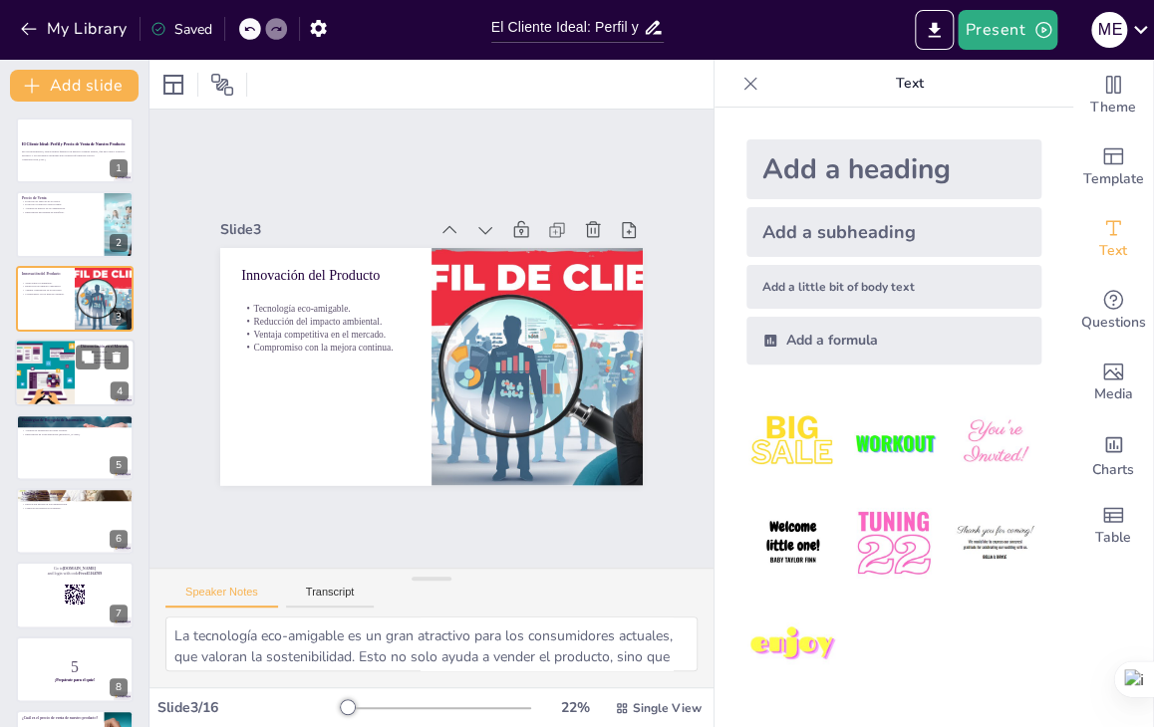
checkbox input "true"
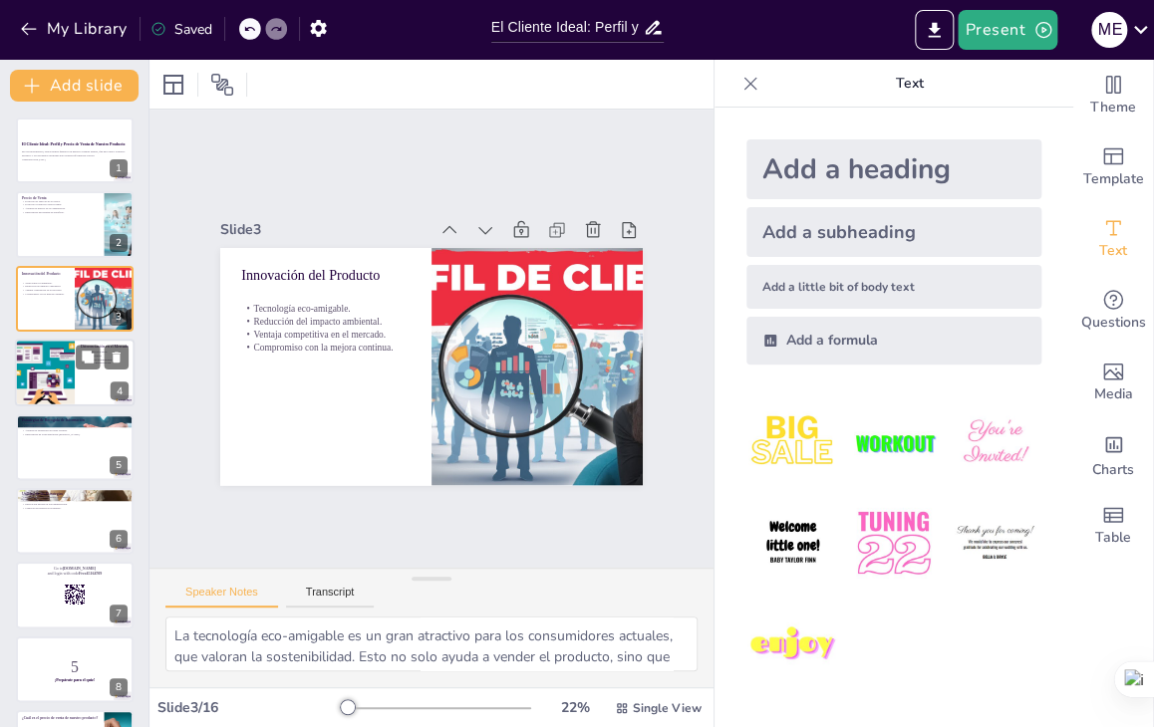
checkbox input "true"
click at [29, 391] on div at bounding box center [44, 373] width 129 height 68
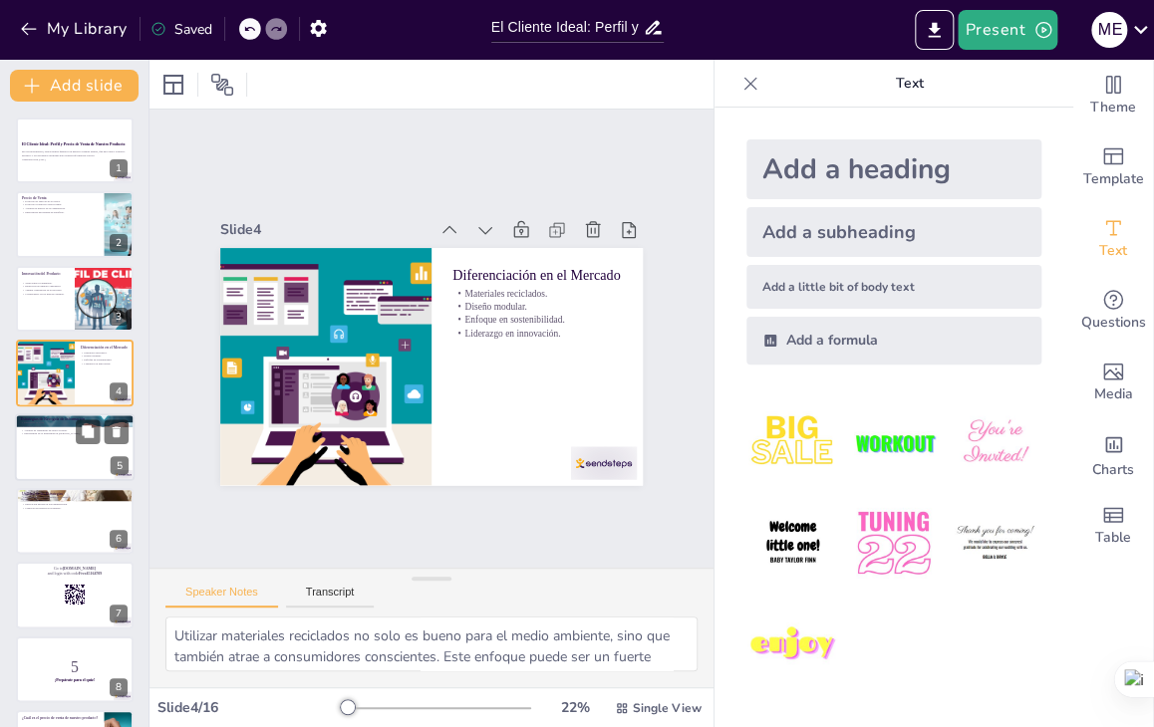
click at [49, 460] on div at bounding box center [75, 447] width 120 height 68
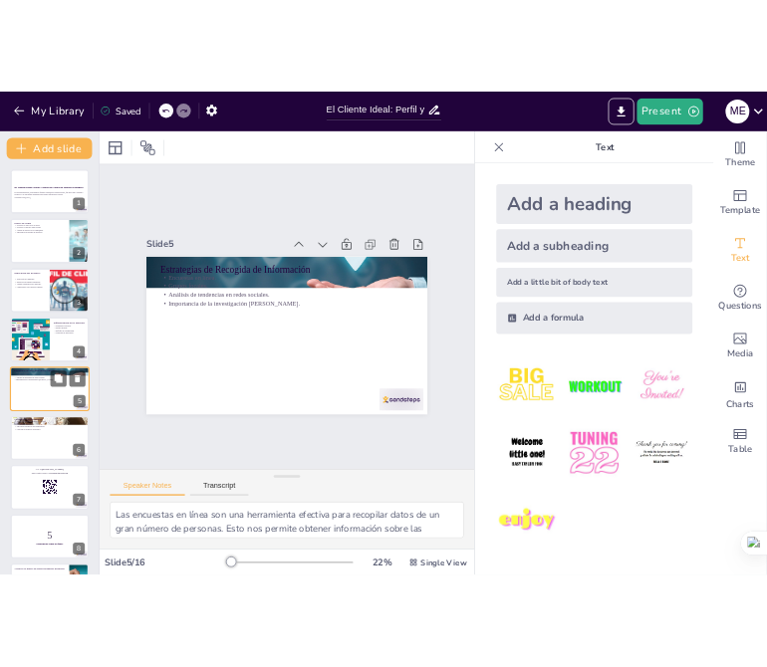
scroll to position [32, 0]
